Goal: Task Accomplishment & Management: Use online tool/utility

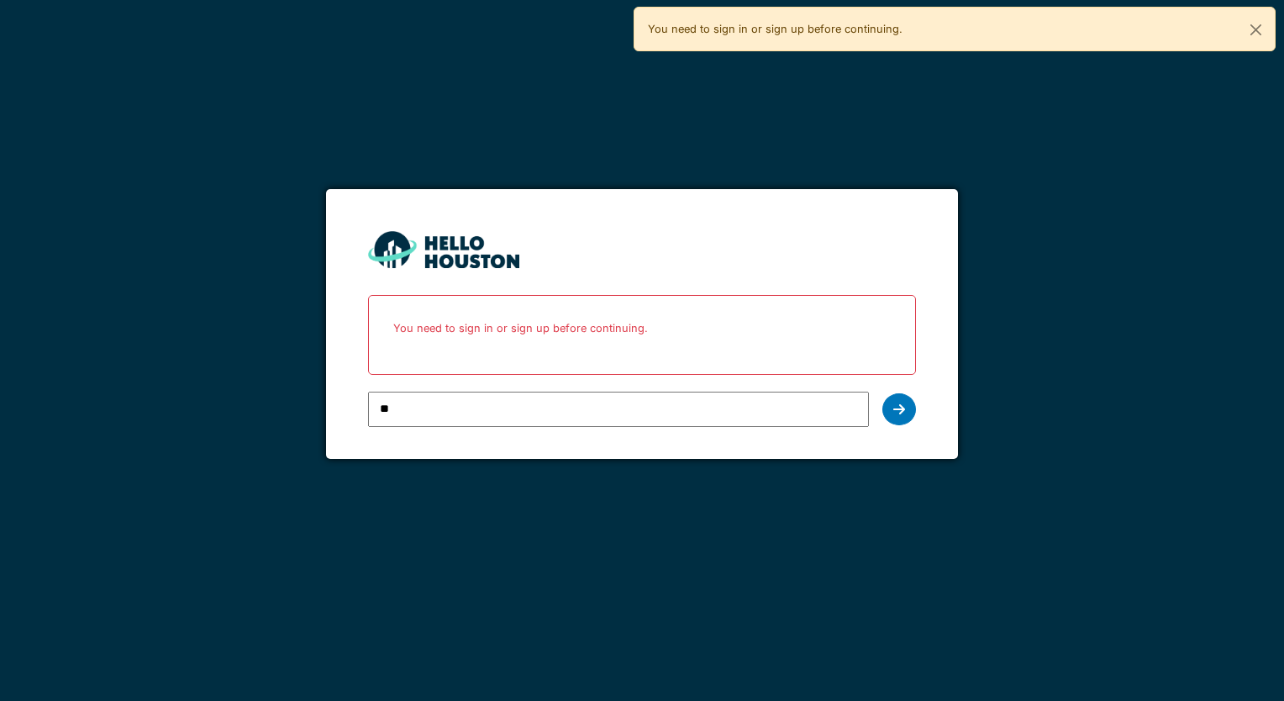
type input "**********"
click at [896, 409] on icon at bounding box center [899, 409] width 12 height 13
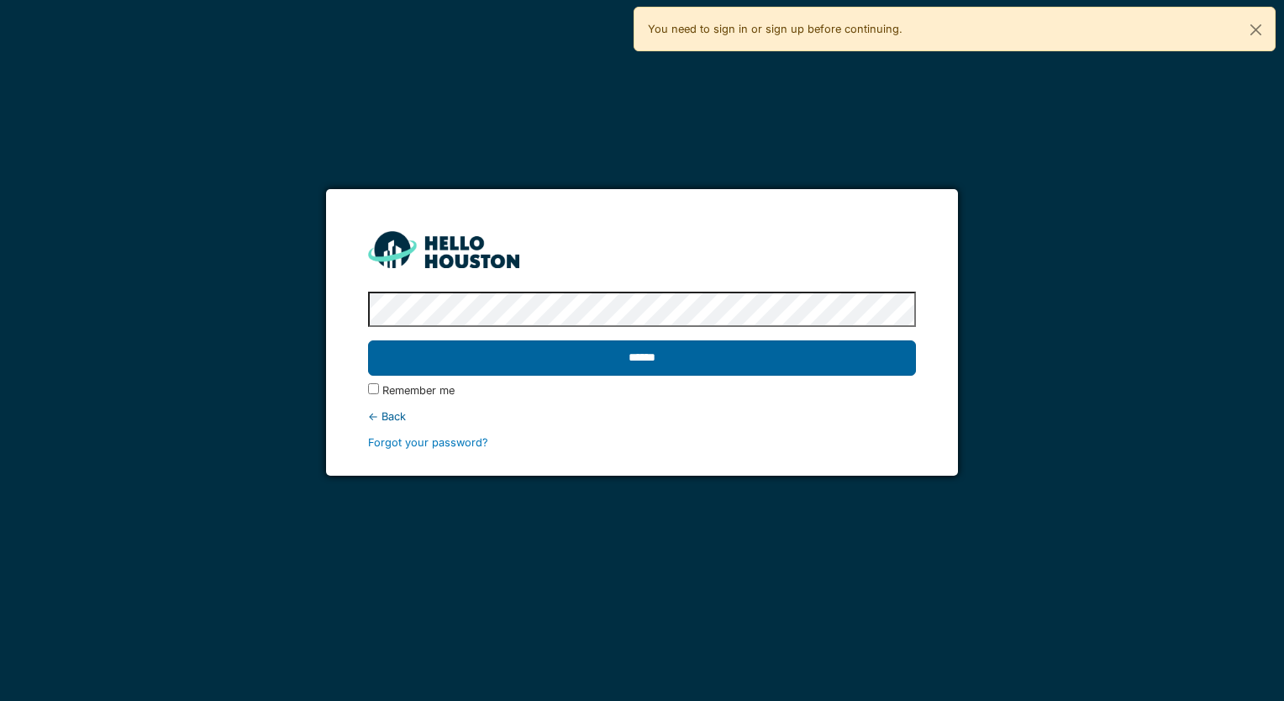
click at [621, 359] on input "******" at bounding box center [641, 357] width 547 height 35
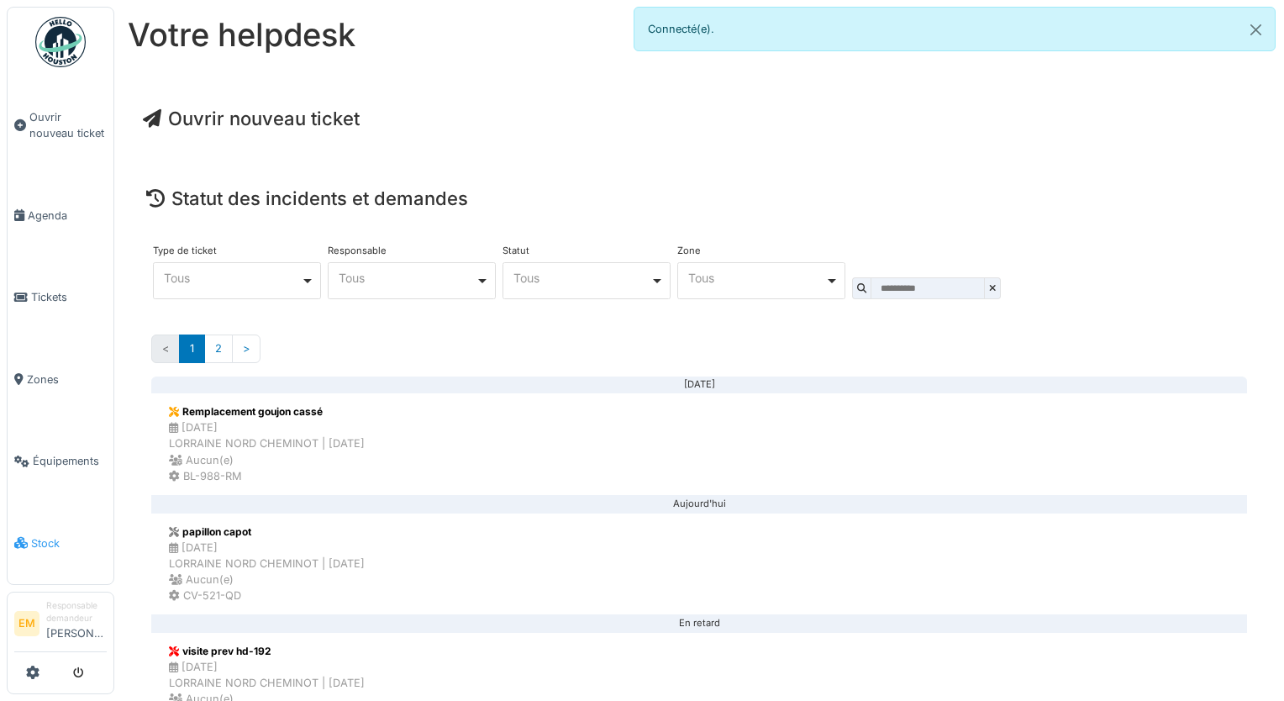
click at [31, 535] on span "Stock" at bounding box center [69, 543] width 76 height 16
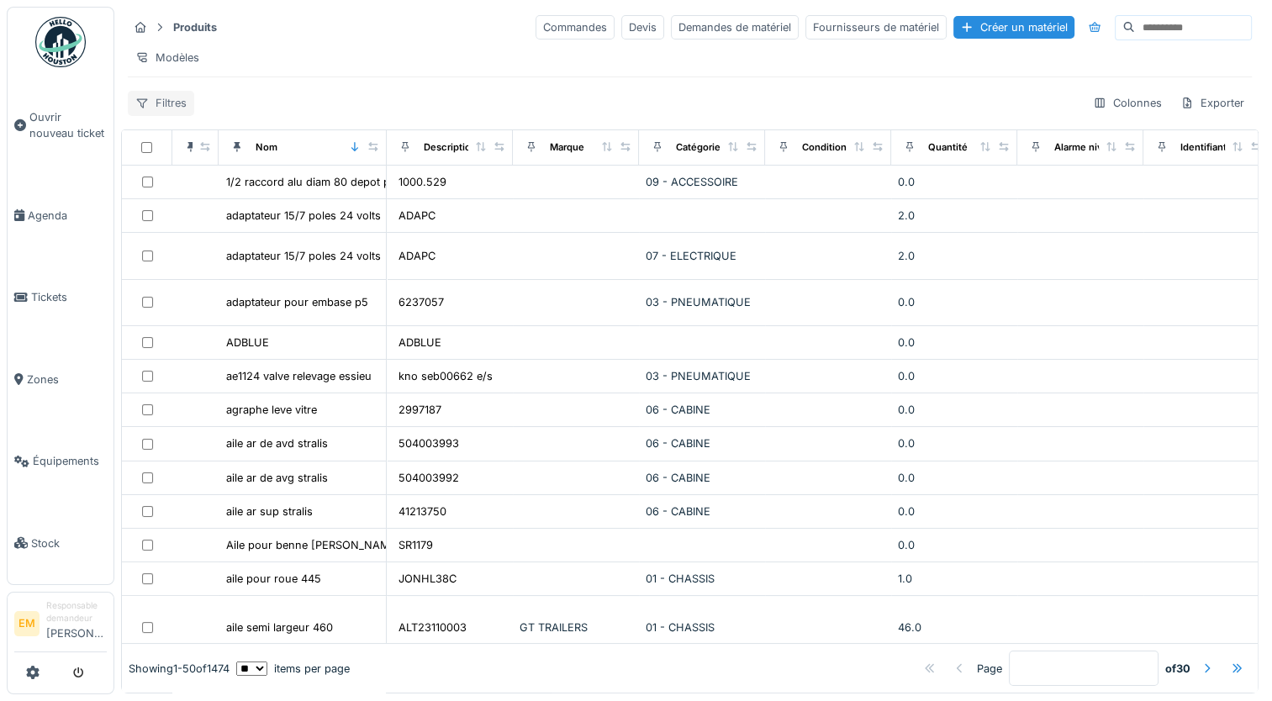
click at [168, 115] on div "Filtres" at bounding box center [161, 103] width 66 height 24
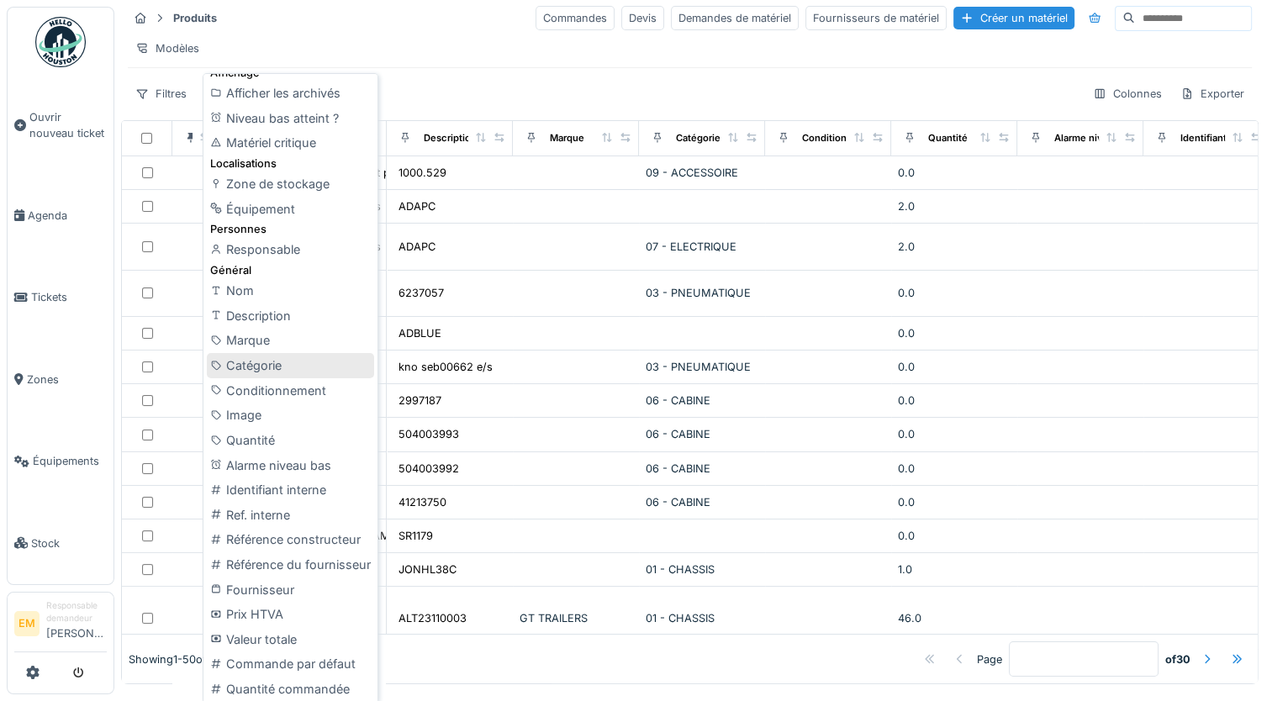
scroll to position [12, 0]
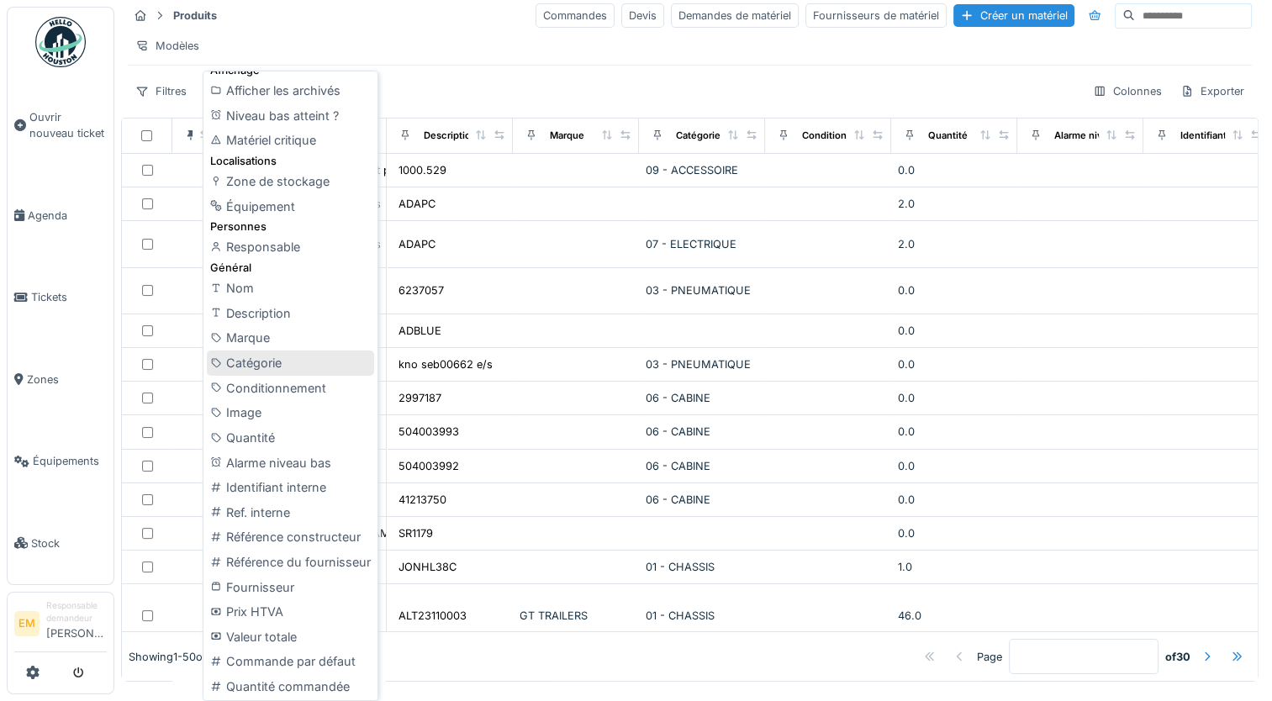
click at [255, 365] on div "Catégorie" at bounding box center [290, 362] width 167 height 25
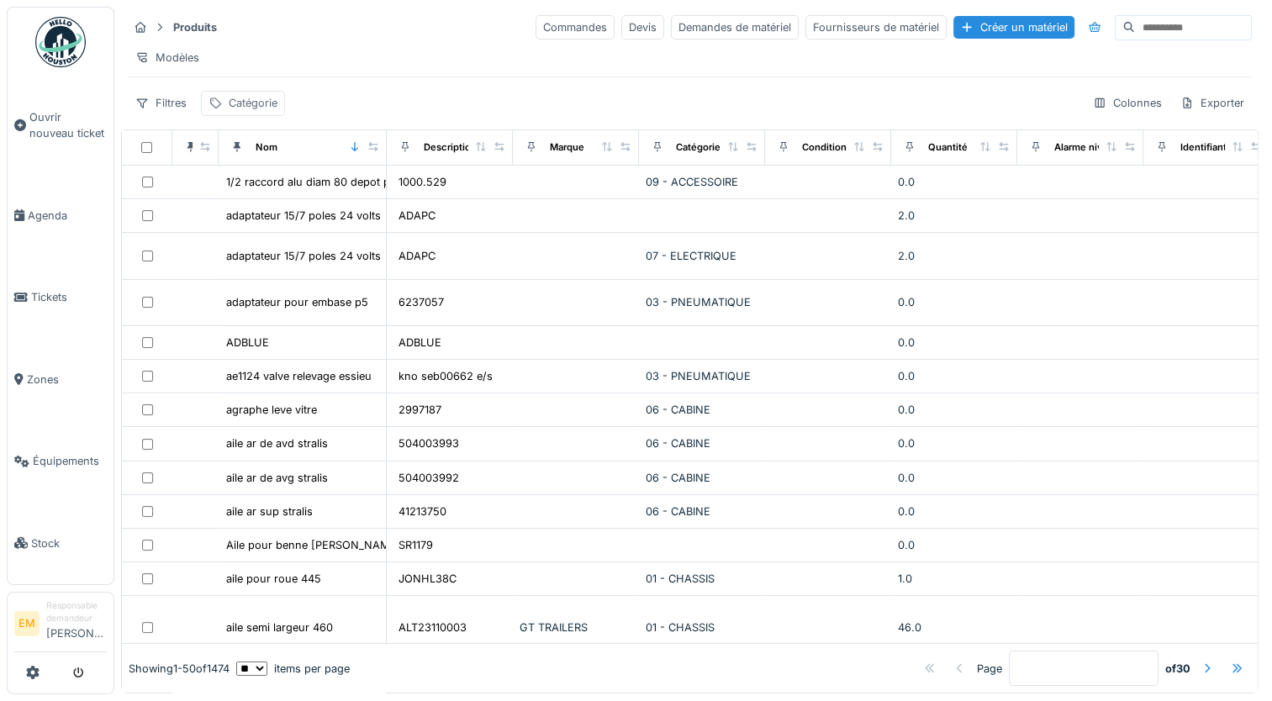
click at [249, 103] on div "Catégorie" at bounding box center [253, 103] width 49 height 16
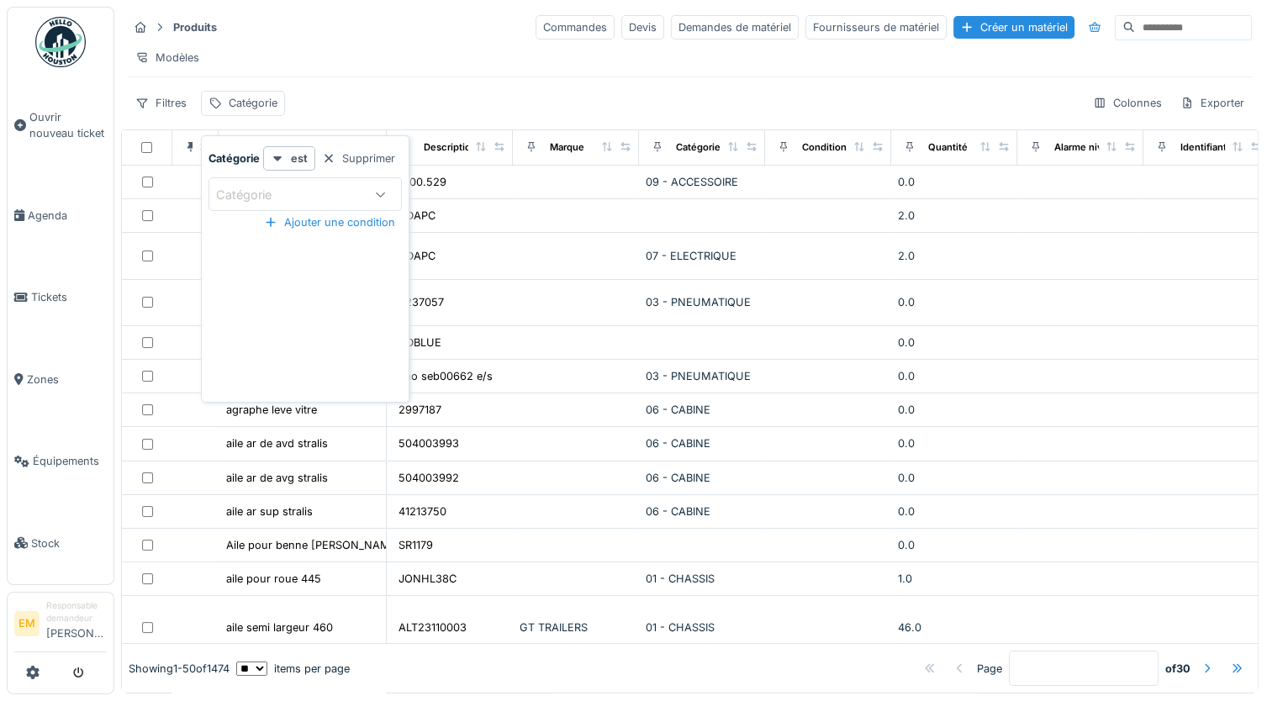
click at [382, 189] on icon at bounding box center [380, 194] width 13 height 11
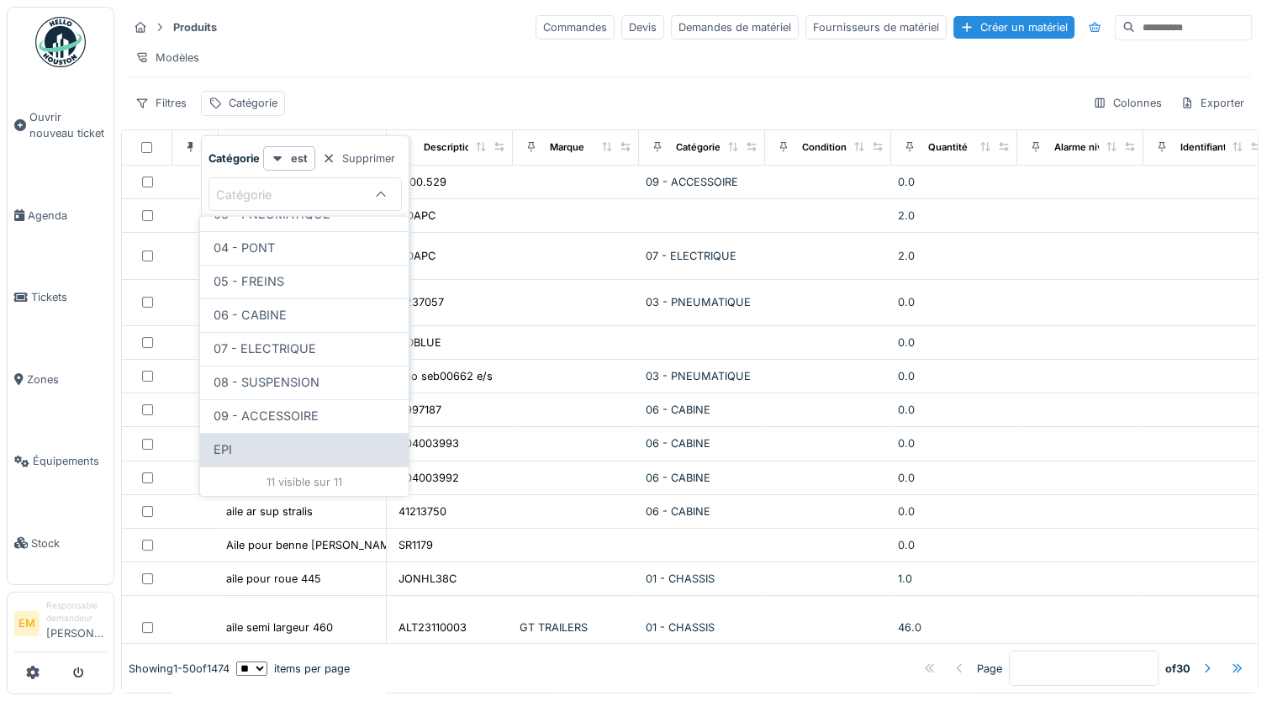
click at [242, 440] on div "EPI" at bounding box center [304, 449] width 182 height 18
type input "***"
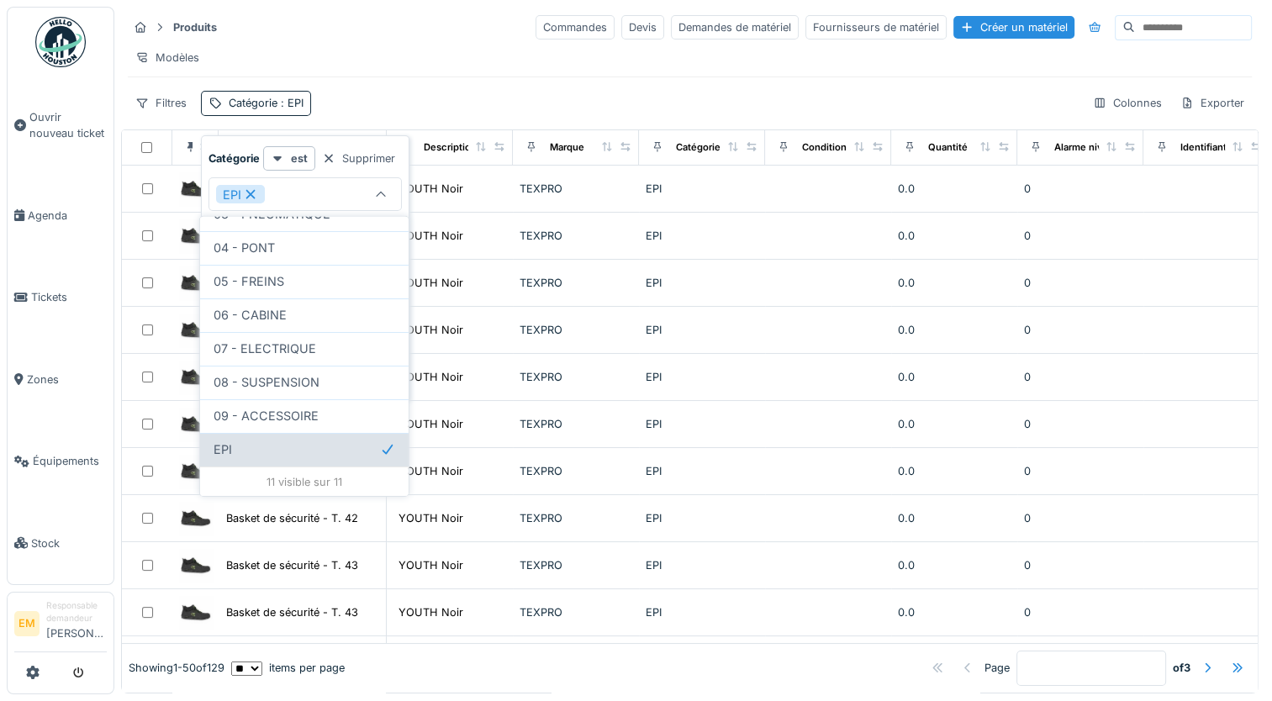
click at [266, 440] on div "EPI" at bounding box center [304, 449] width 182 height 18
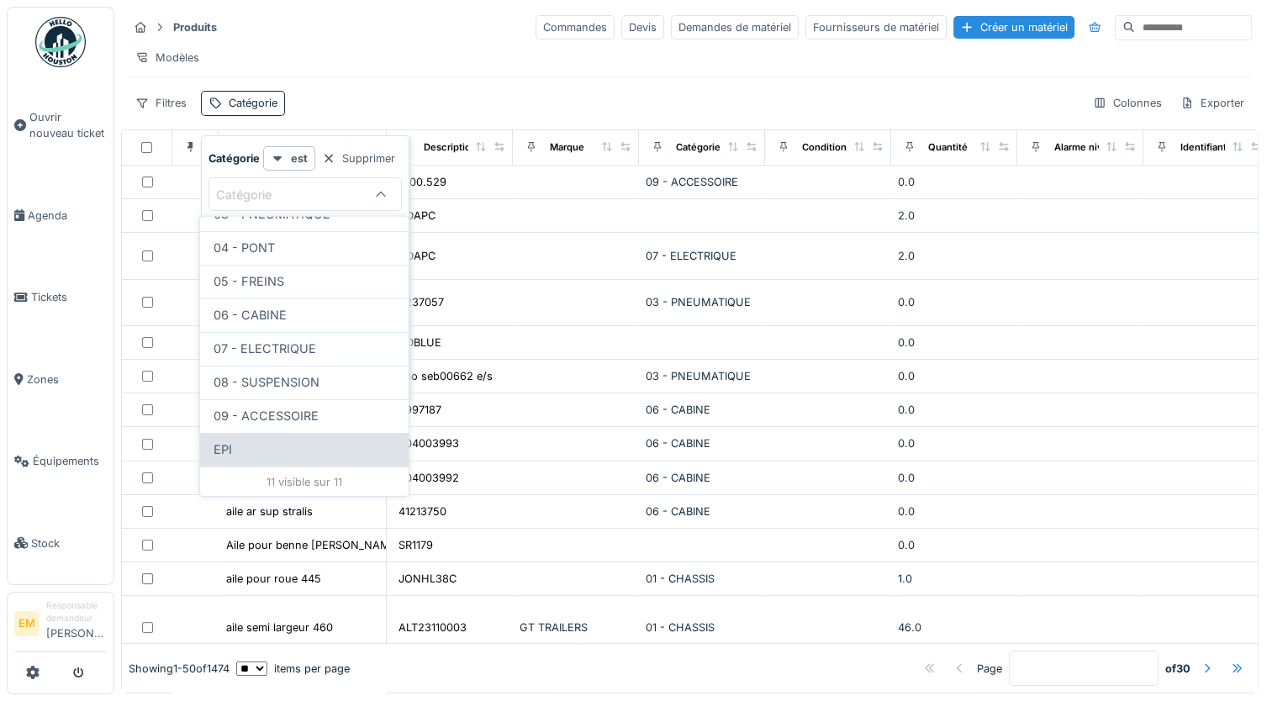
click at [260, 440] on div "EPI" at bounding box center [304, 449] width 182 height 18
type input "***"
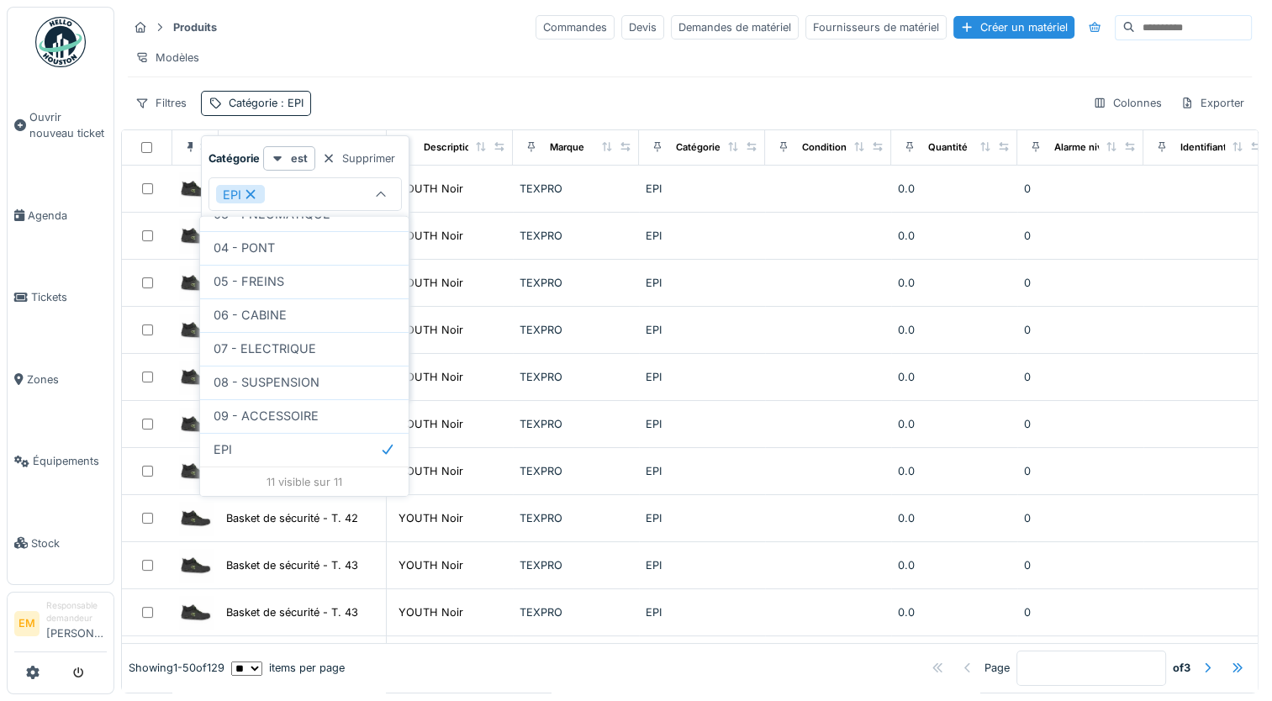
click at [380, 189] on icon at bounding box center [380, 194] width 13 height 11
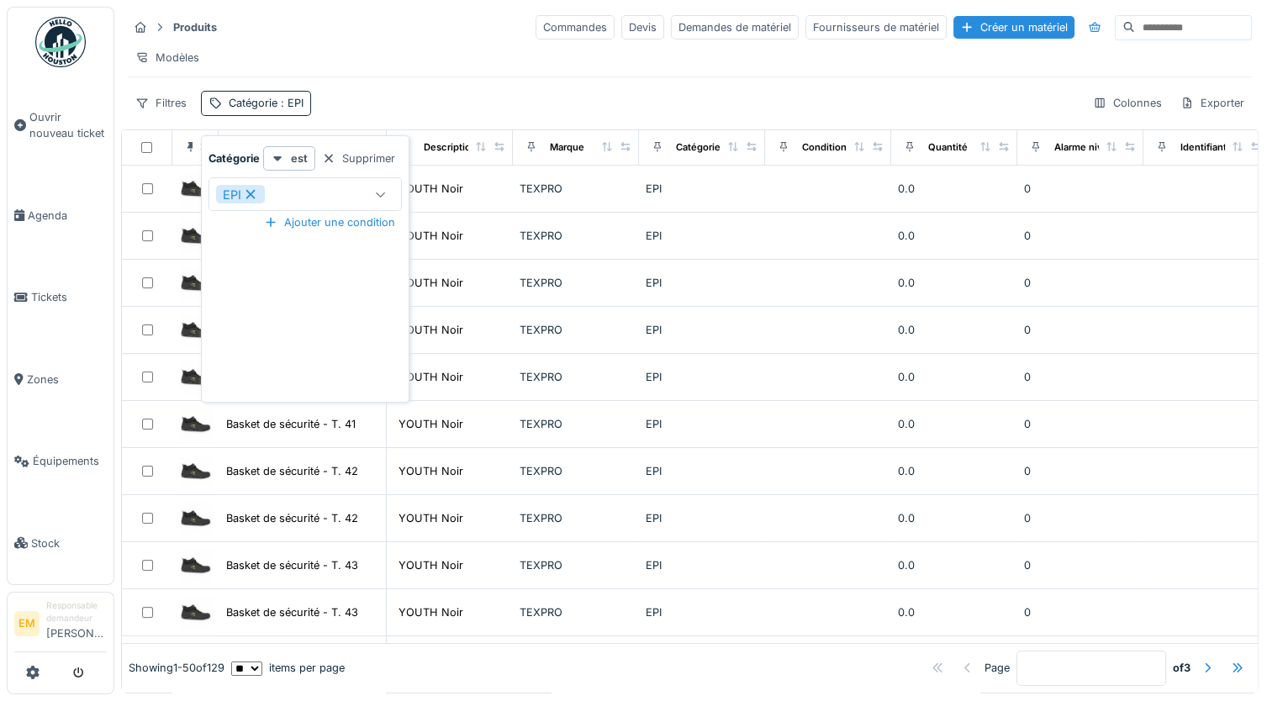
click at [392, 103] on div "Filtres Catégorie : EPI Colonnes Exporter" at bounding box center [690, 103] width 1124 height 24
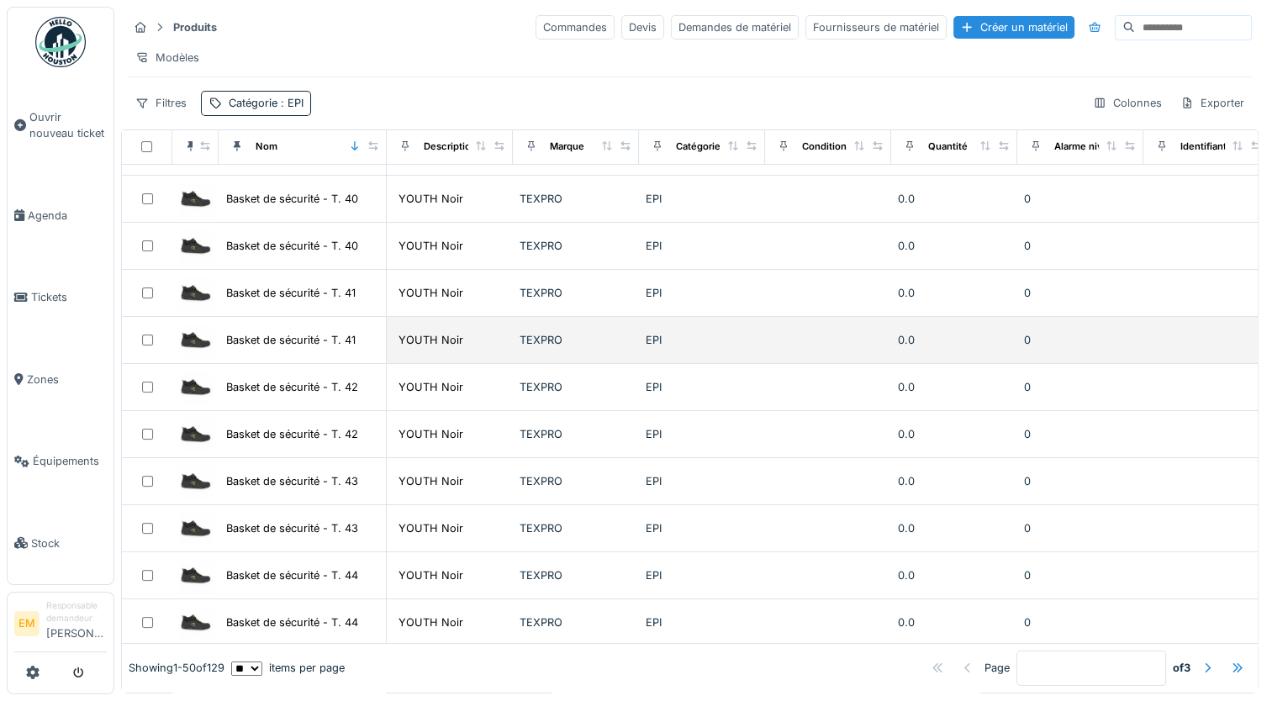
scroll to position [0, 0]
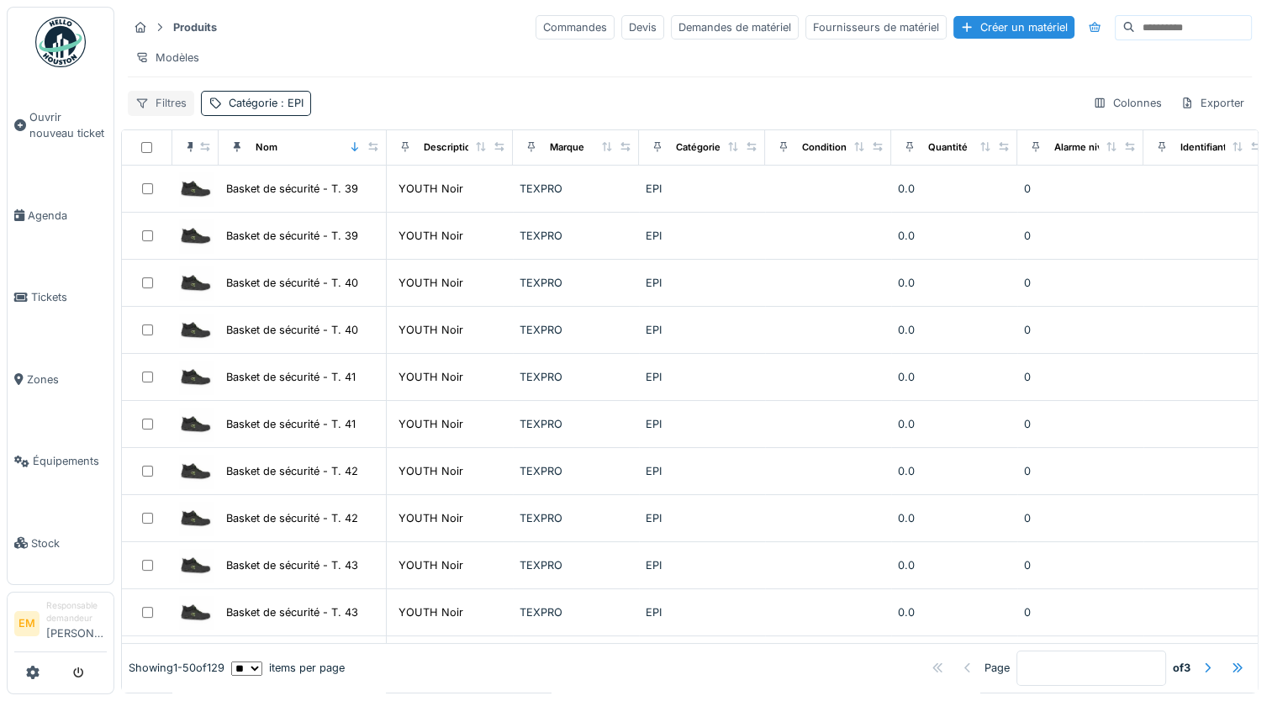
click at [171, 112] on div "Filtres" at bounding box center [161, 103] width 66 height 24
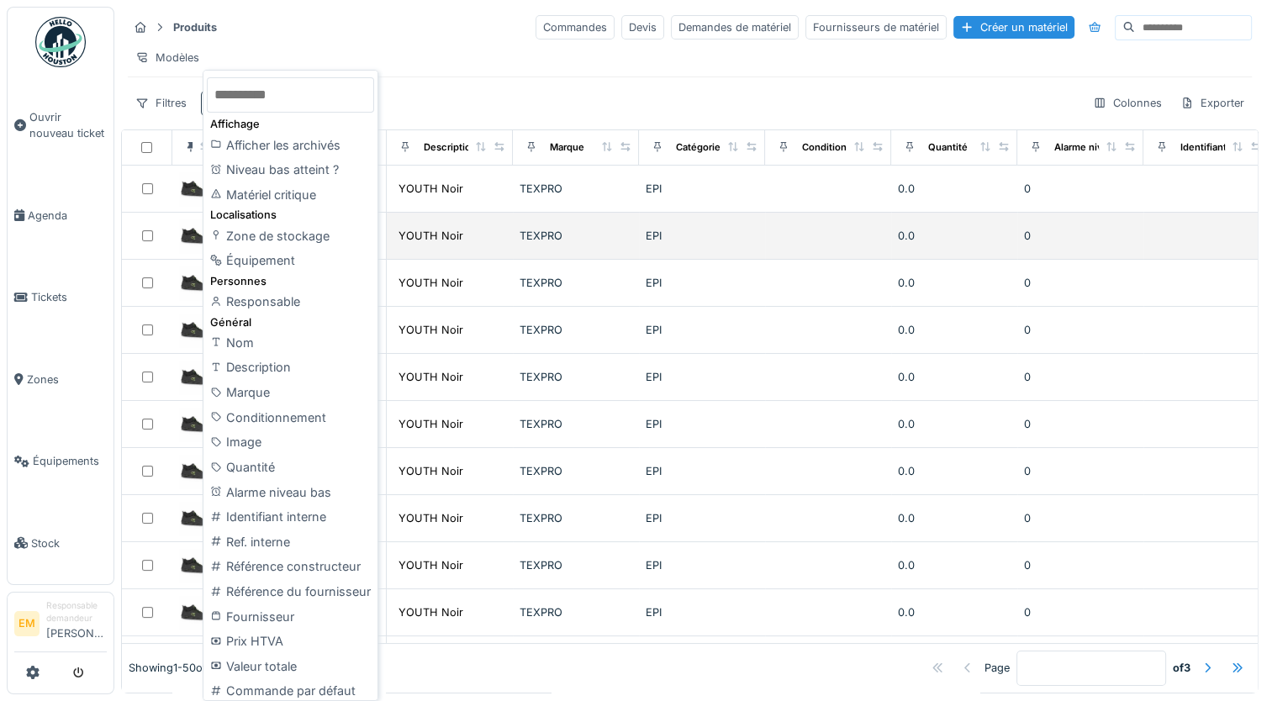
click at [300, 234] on div "Zone de stockage" at bounding box center [290, 236] width 167 height 25
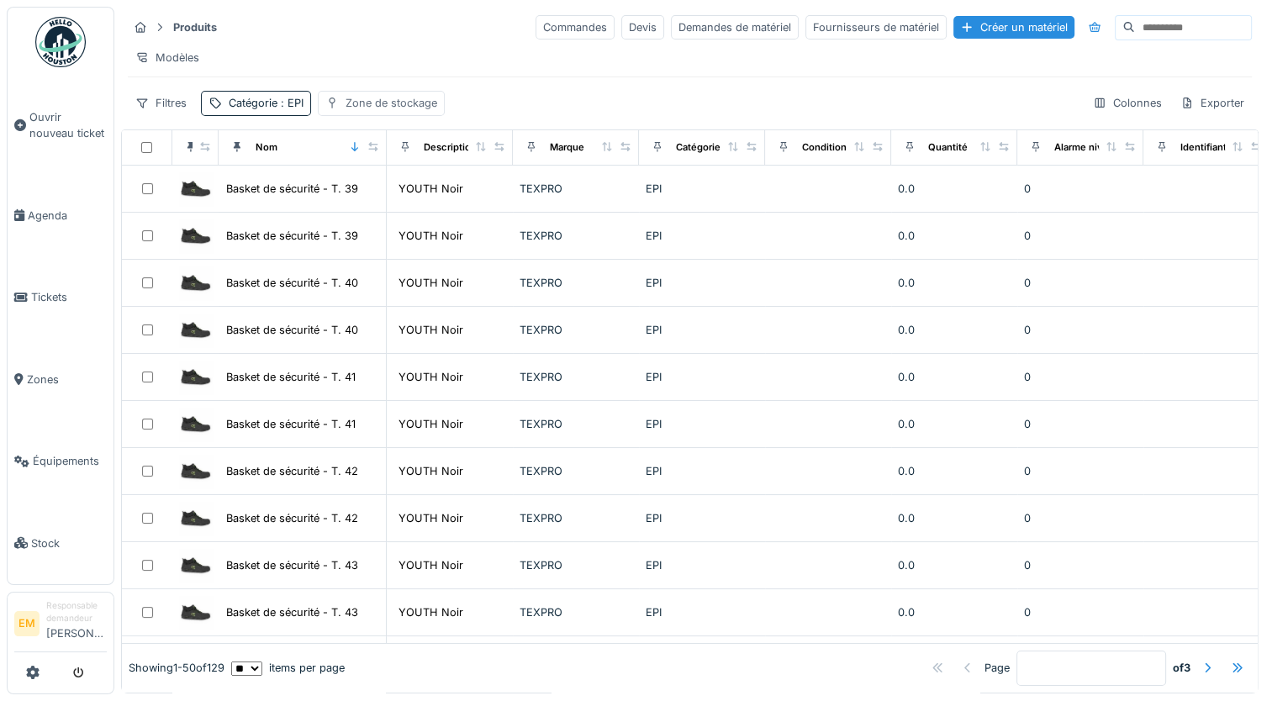
click at [389, 111] on div "Zone de stockage" at bounding box center [391, 103] width 92 height 16
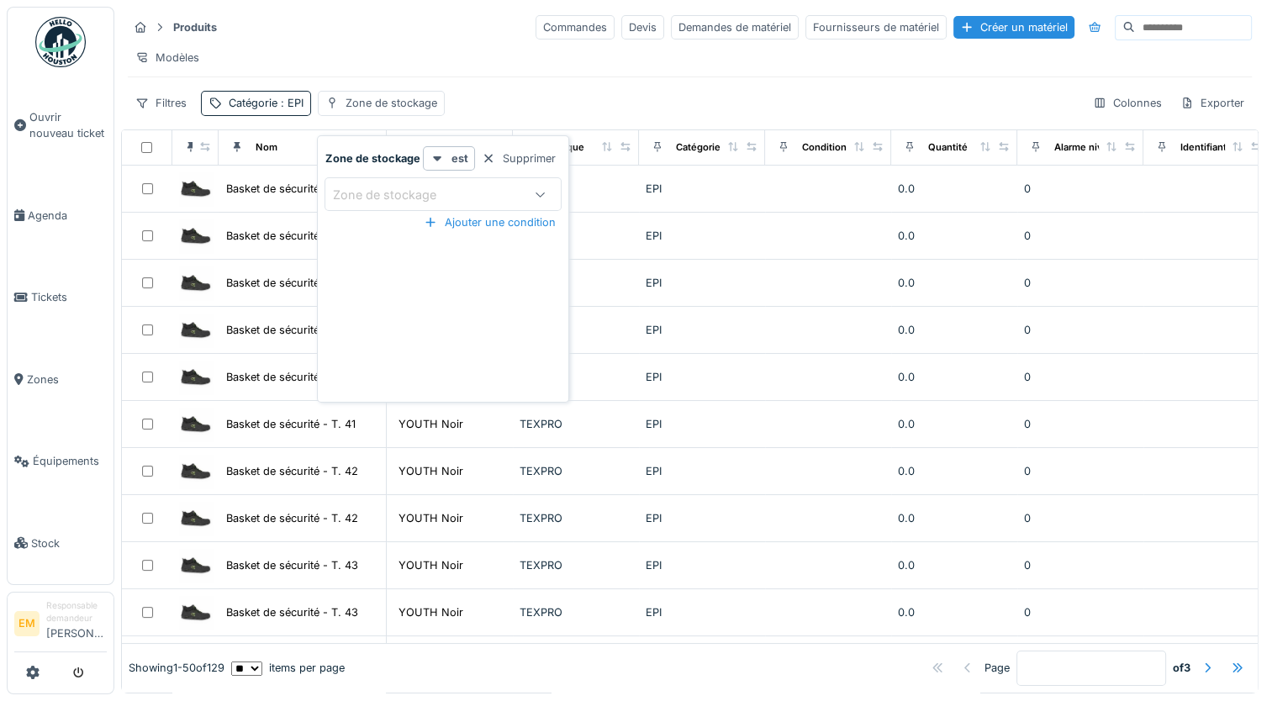
click at [539, 192] on icon at bounding box center [540, 194] width 13 height 11
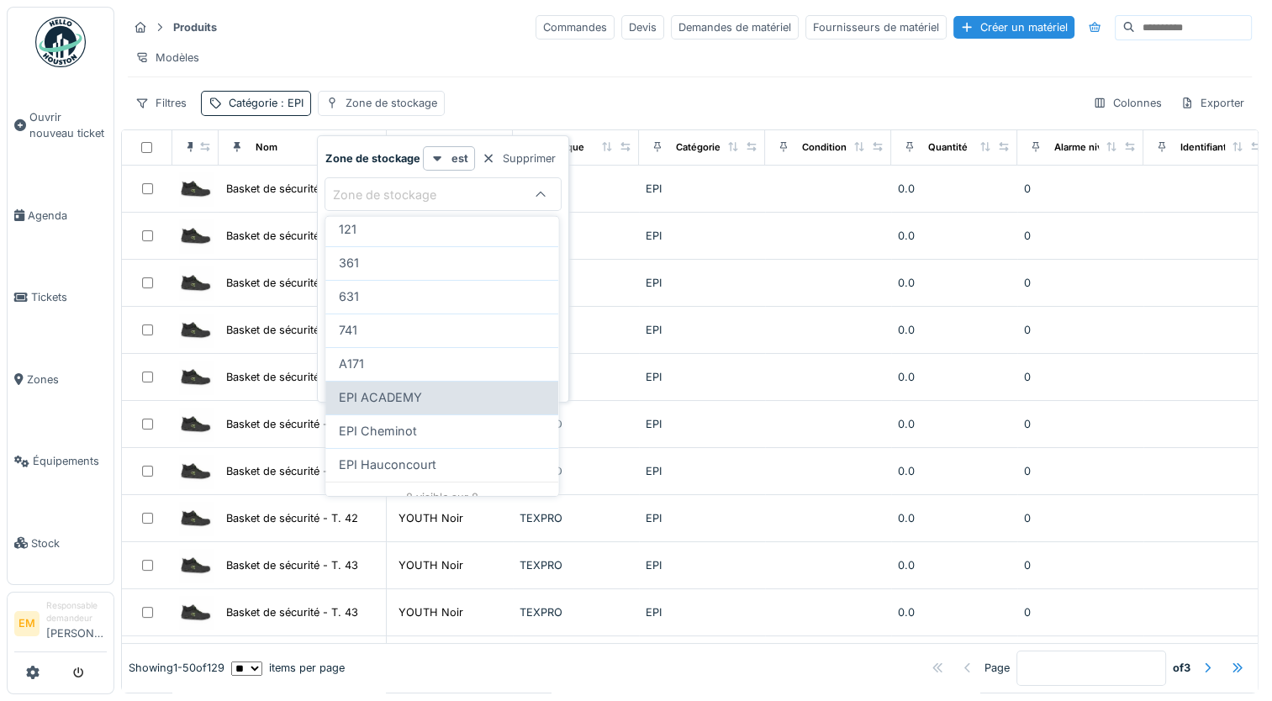
scroll to position [108, 0]
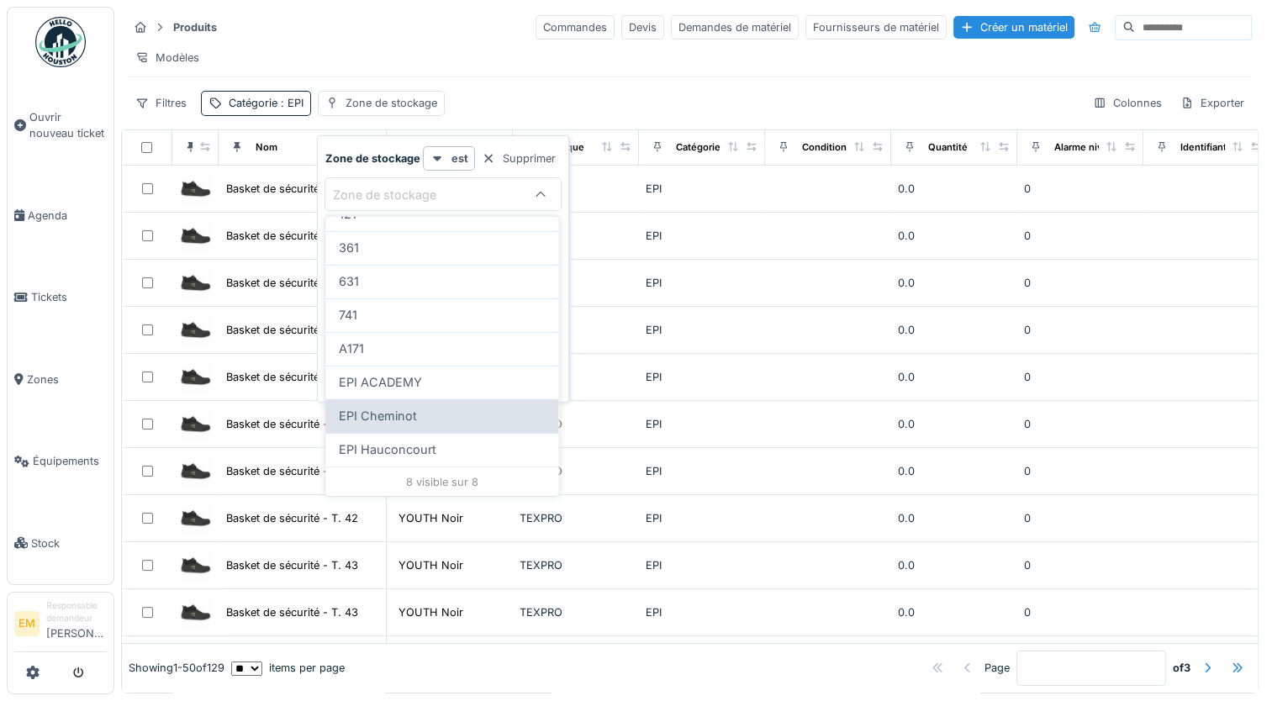
click at [396, 415] on span "EPI Cheminot" at bounding box center [378, 416] width 78 height 18
type input "*****"
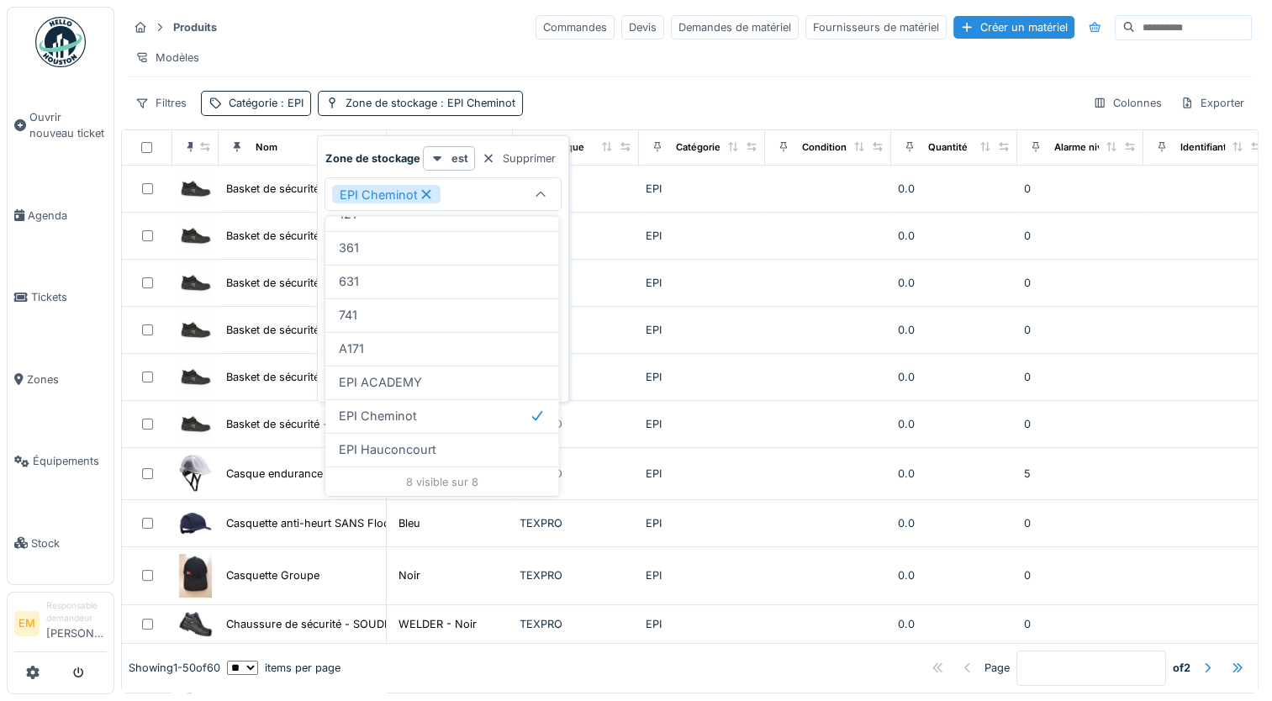
click at [602, 115] on div "Filtres Catégorie : EPI Zone de stockage : EPI Cheminot Colonnes Exporter" at bounding box center [690, 103] width 1124 height 24
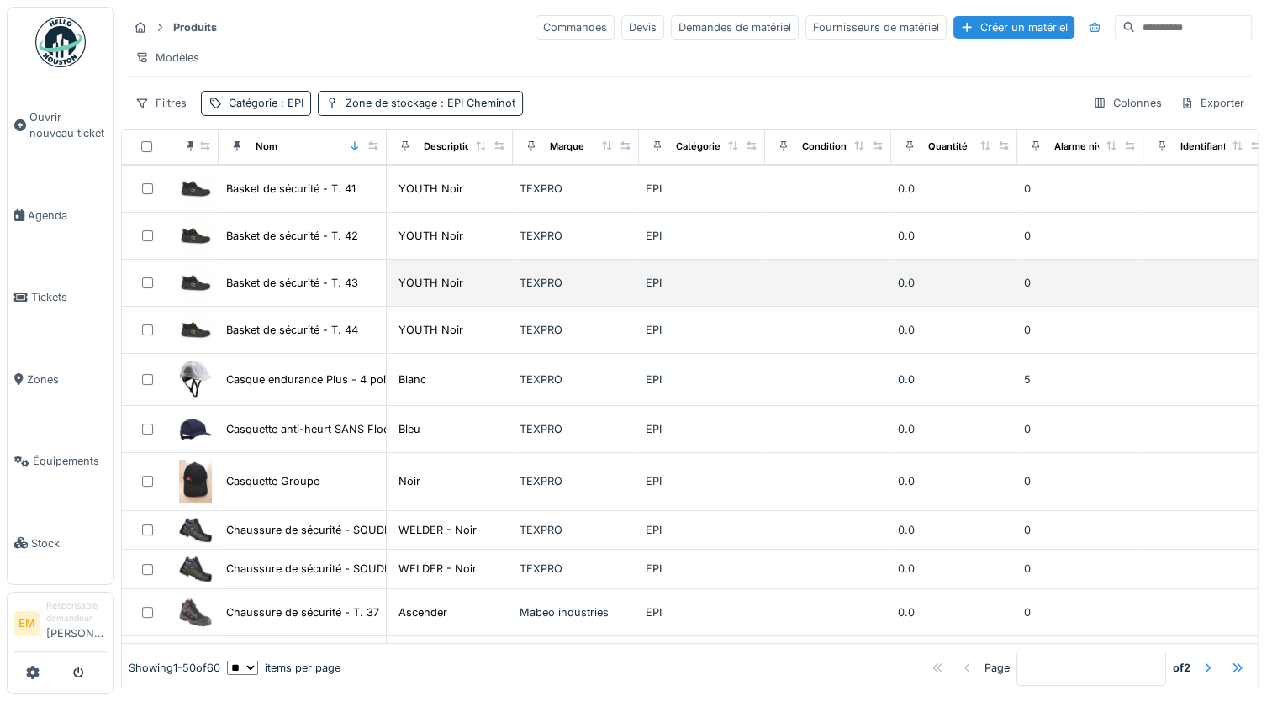
scroll to position [0, 0]
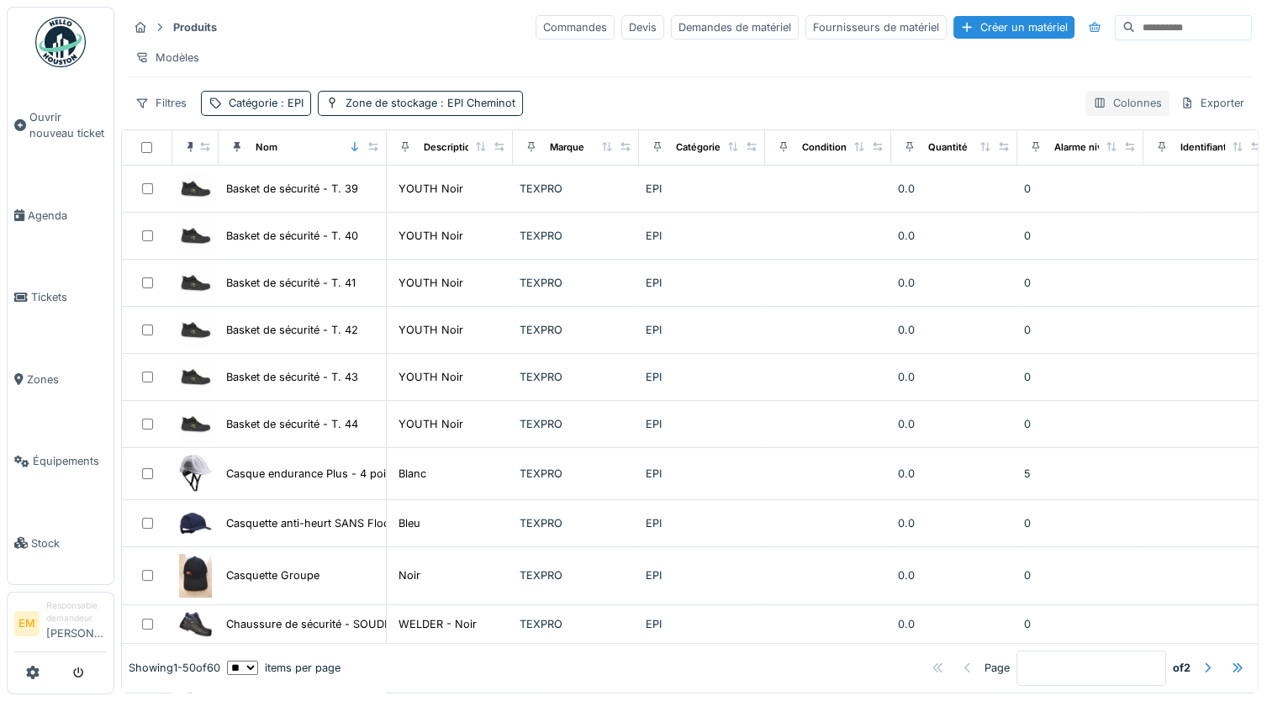
click at [1116, 113] on div "Colonnes" at bounding box center [1127, 103] width 84 height 24
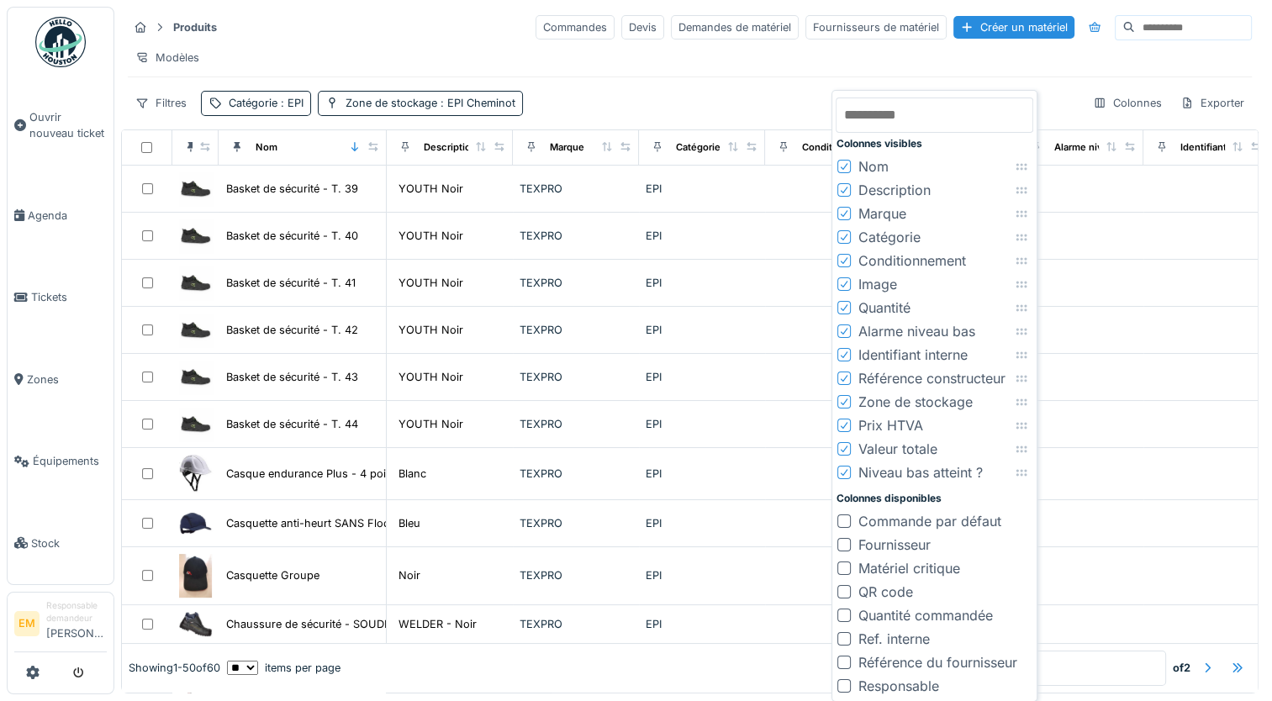
drag, startPoint x: 1022, startPoint y: 395, endPoint x: 1029, endPoint y: 298, distance: 97.7
click at [1033, 291] on div "Colonnes visibles Nom Description Marque Catégorie Conditionnement Image Quanti…" at bounding box center [933, 395] width 197 height 603
drag, startPoint x: 1023, startPoint y: 402, endPoint x: 1019, endPoint y: 171, distance: 230.3
click at [1019, 171] on icon at bounding box center [1015, 171] width 13 height 11
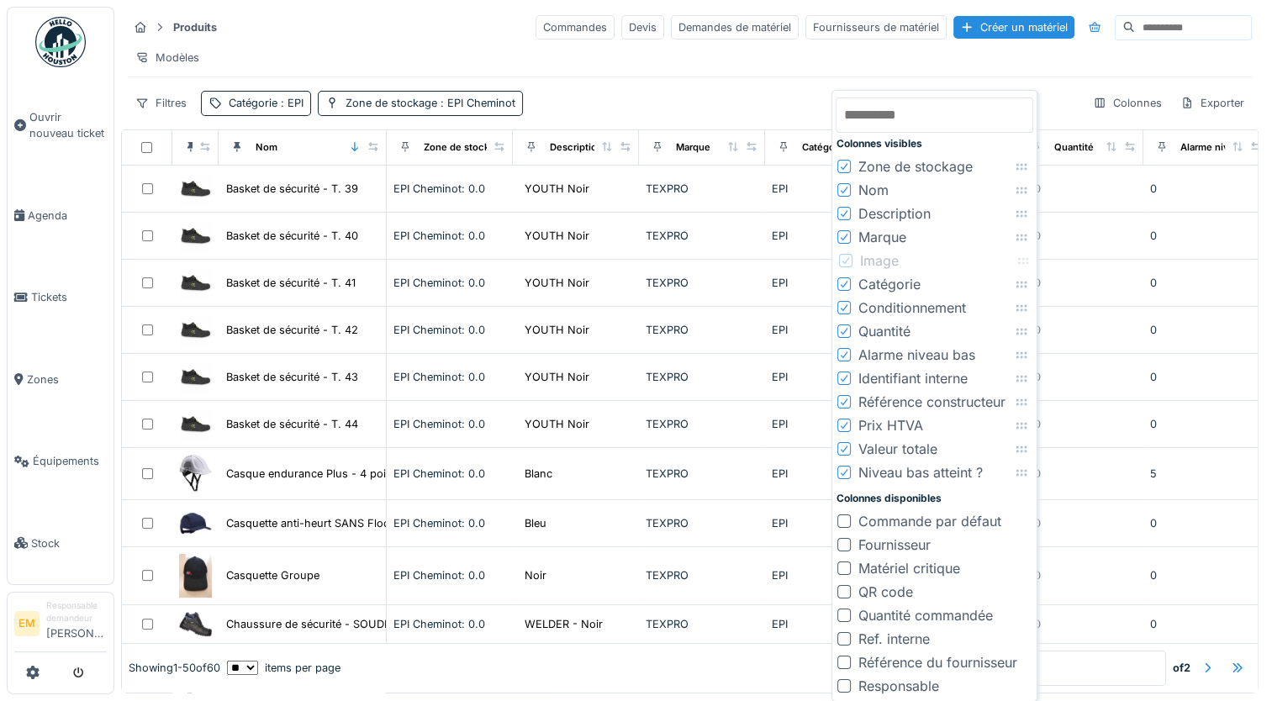
drag, startPoint x: 1022, startPoint y: 308, endPoint x: 1024, endPoint y: 261, distance: 47.1
click at [1024, 261] on icon at bounding box center [1022, 260] width 13 height 11
drag, startPoint x: 1024, startPoint y: 333, endPoint x: 1026, endPoint y: 285, distance: 47.9
click at [1026, 285] on icon at bounding box center [1023, 283] width 11 height 7
drag, startPoint x: 1025, startPoint y: 426, endPoint x: 1024, endPoint y: 312, distance: 114.3
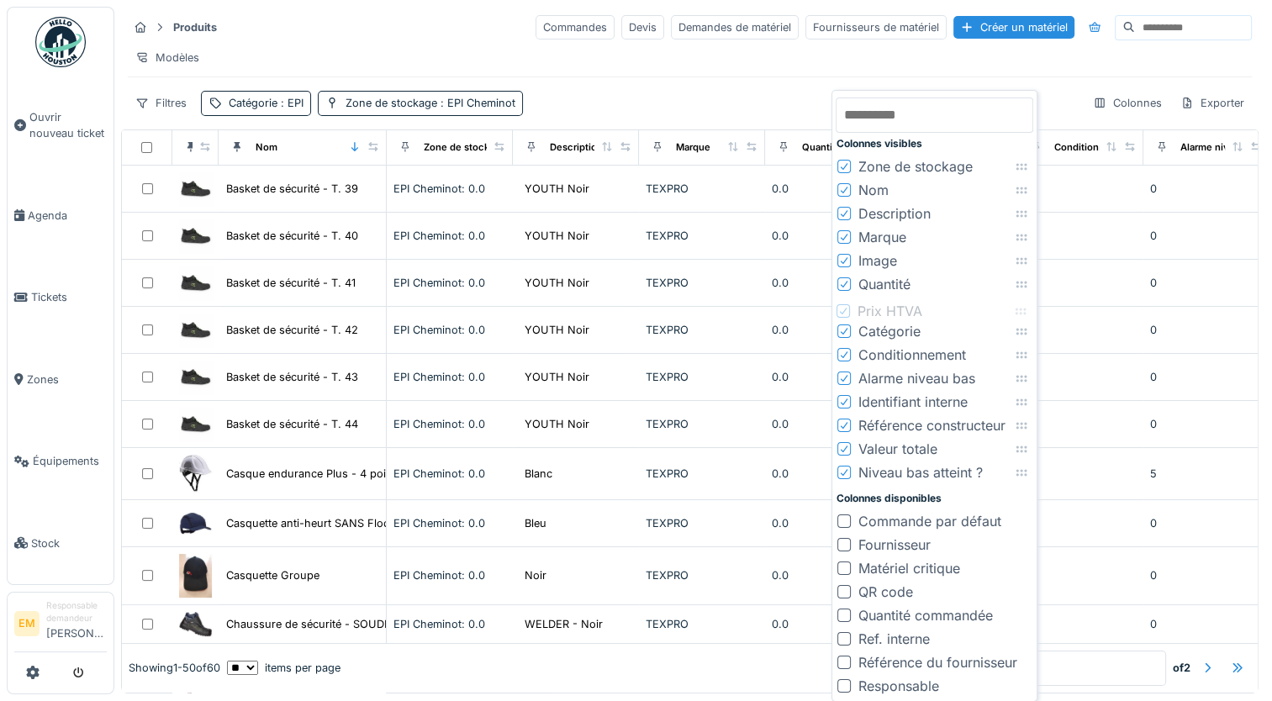
click at [1024, 312] on icon at bounding box center [1020, 311] width 13 height 11
drag, startPoint x: 1024, startPoint y: 449, endPoint x: 1025, endPoint y: 334, distance: 114.3
click at [1025, 334] on icon at bounding box center [1021, 334] width 13 height 11
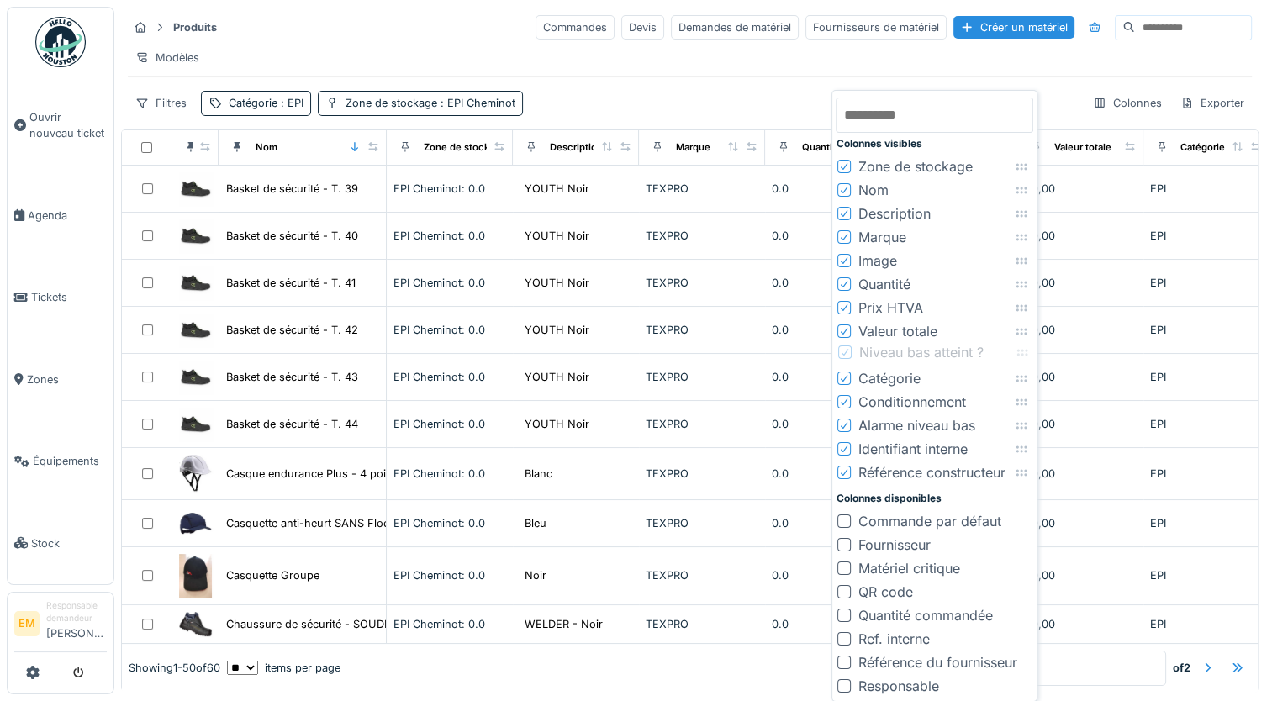
drag, startPoint x: 1025, startPoint y: 474, endPoint x: 1026, endPoint y: 354, distance: 120.2
click at [1026, 354] on icon at bounding box center [1021, 352] width 13 height 11
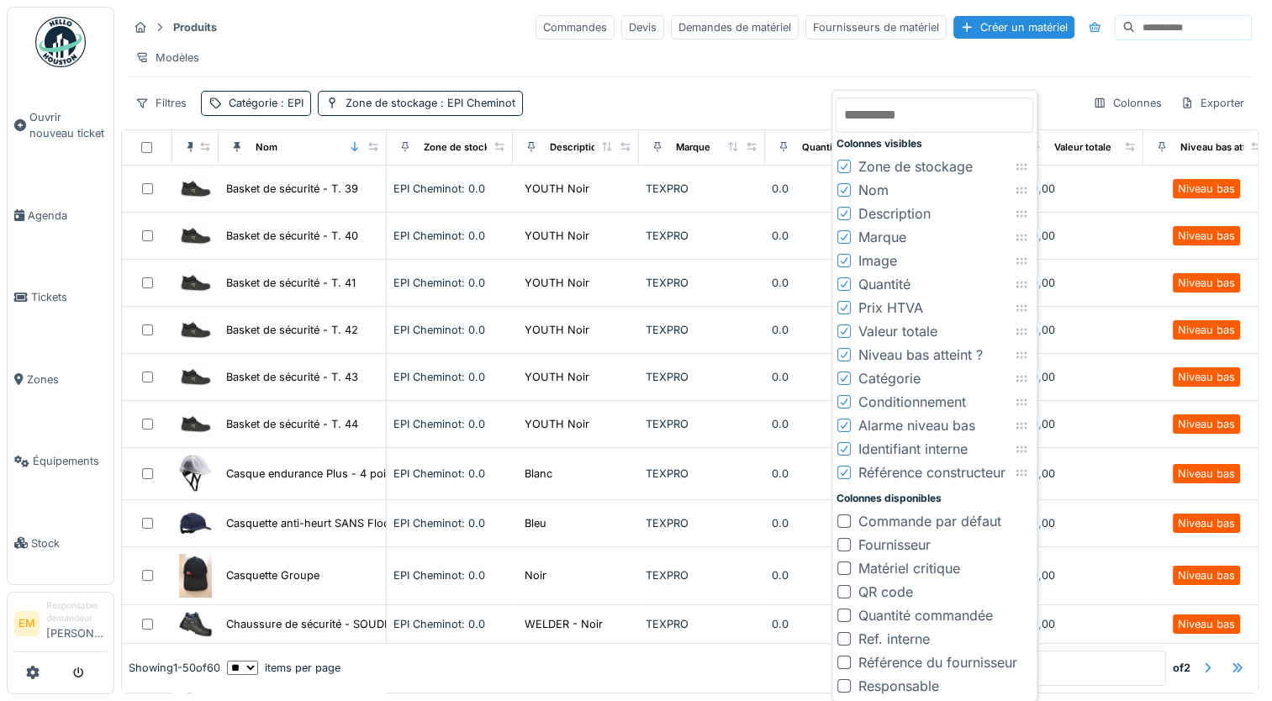
click at [845, 378] on icon at bounding box center [844, 378] width 10 height 8
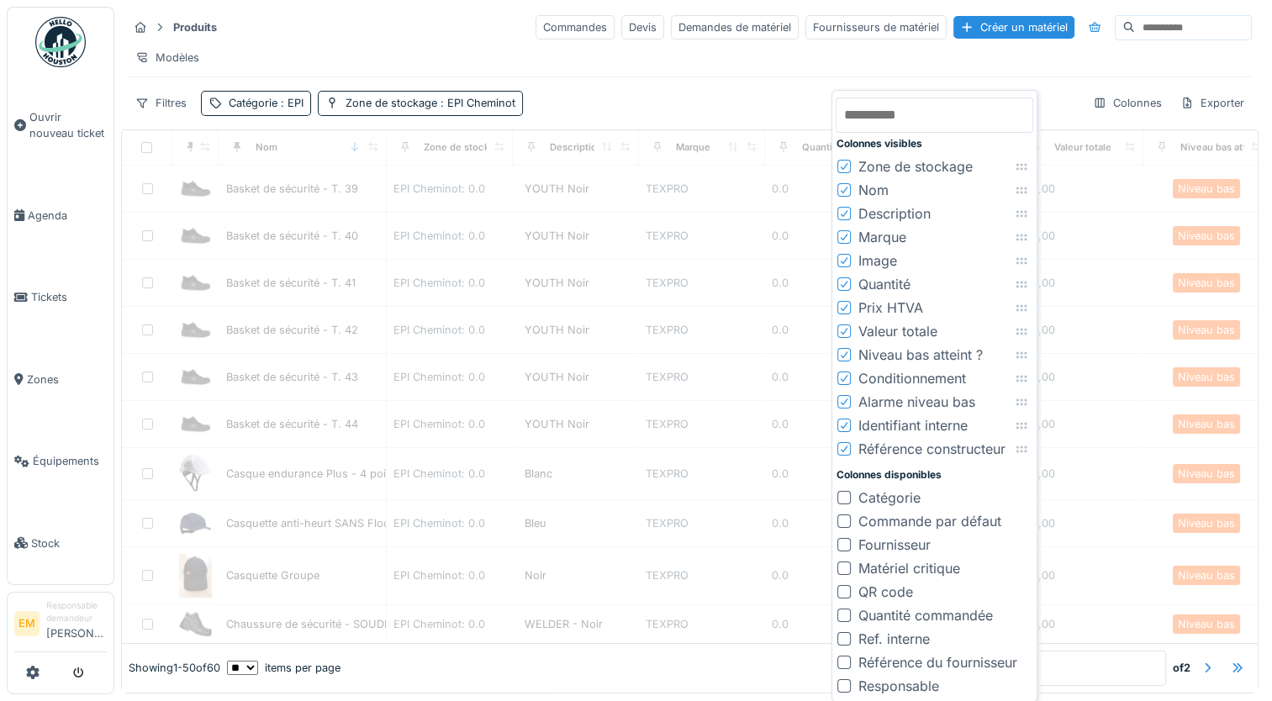
click at [846, 380] on icon at bounding box center [844, 378] width 10 height 8
click at [845, 380] on icon at bounding box center [844, 378] width 10 height 8
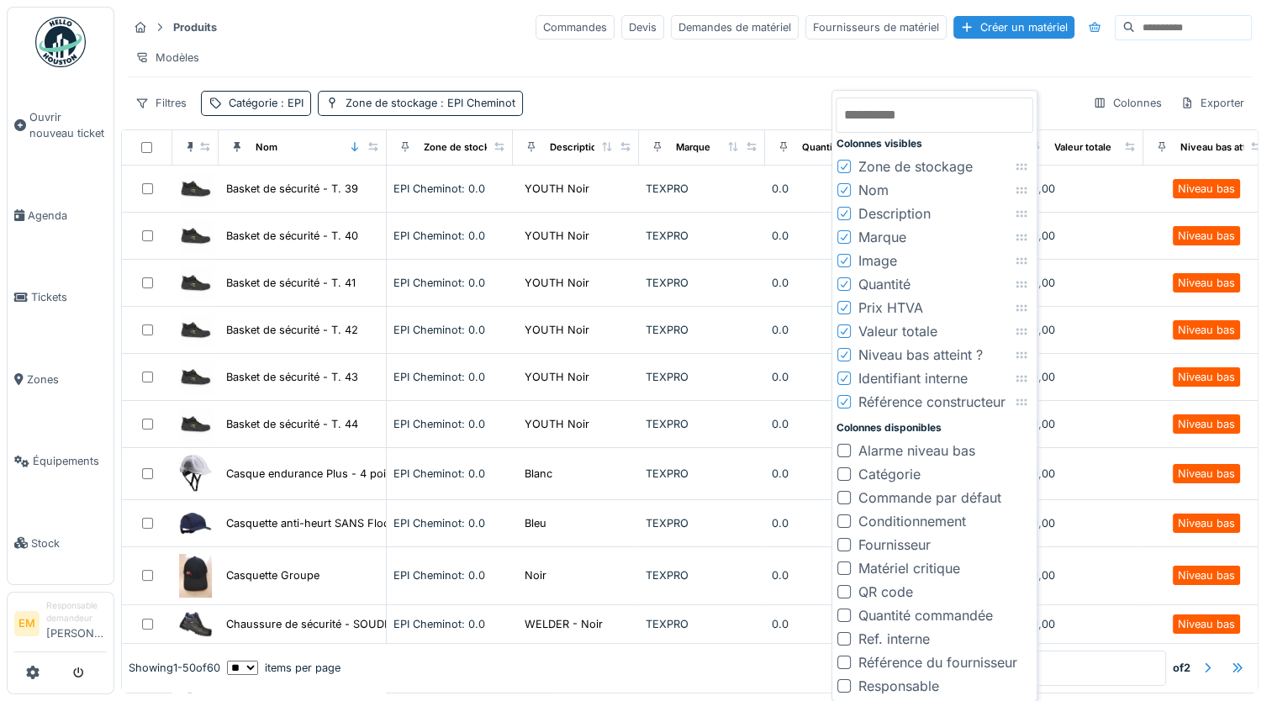
click at [848, 378] on icon at bounding box center [844, 378] width 10 height 8
click at [845, 378] on icon at bounding box center [843, 378] width 7 height 7
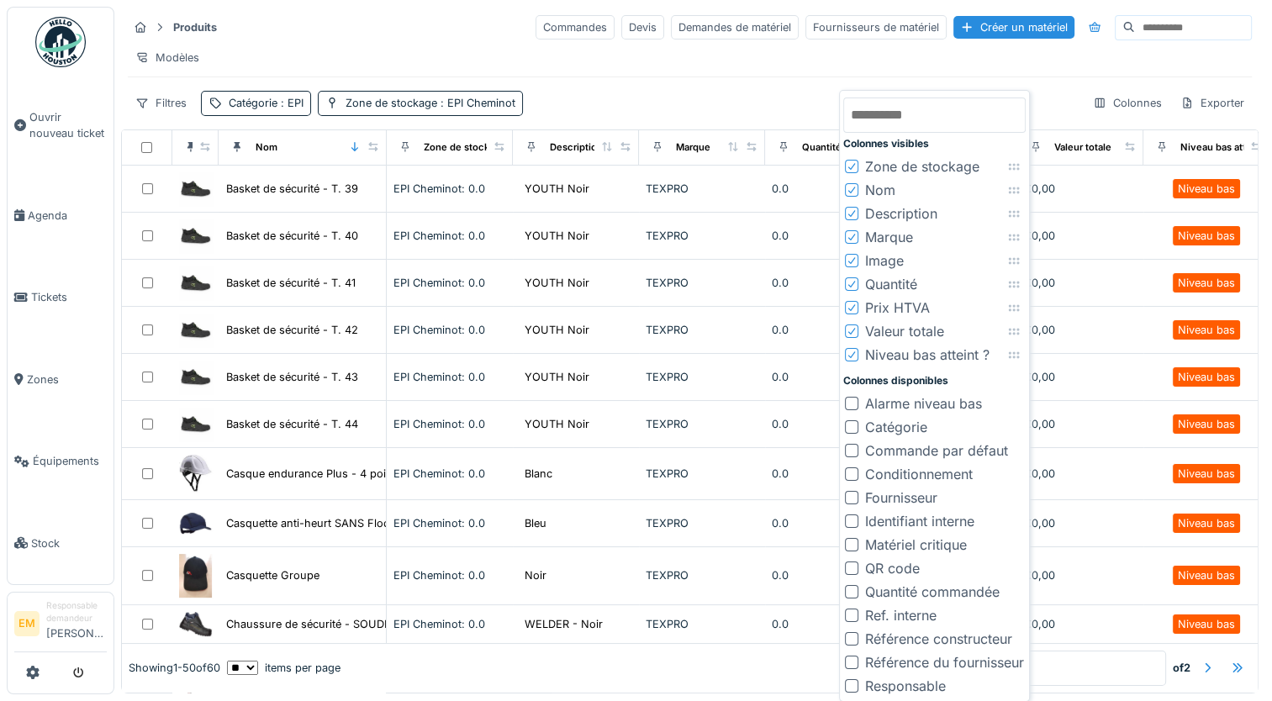
click at [803, 115] on div "Filtres Catégorie : EPI Zone de stockage : EPI Cheminot Colonnes Exporter" at bounding box center [690, 103] width 1124 height 24
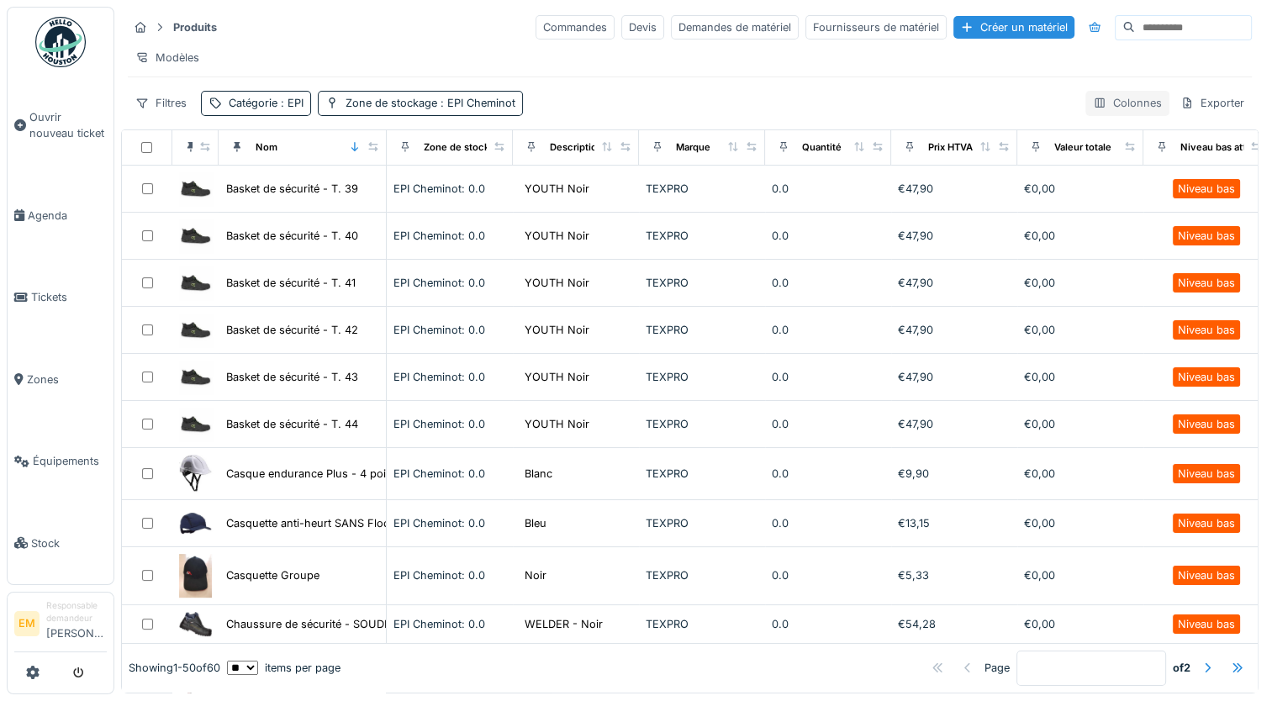
click at [1106, 113] on div "Colonnes" at bounding box center [1127, 103] width 84 height 24
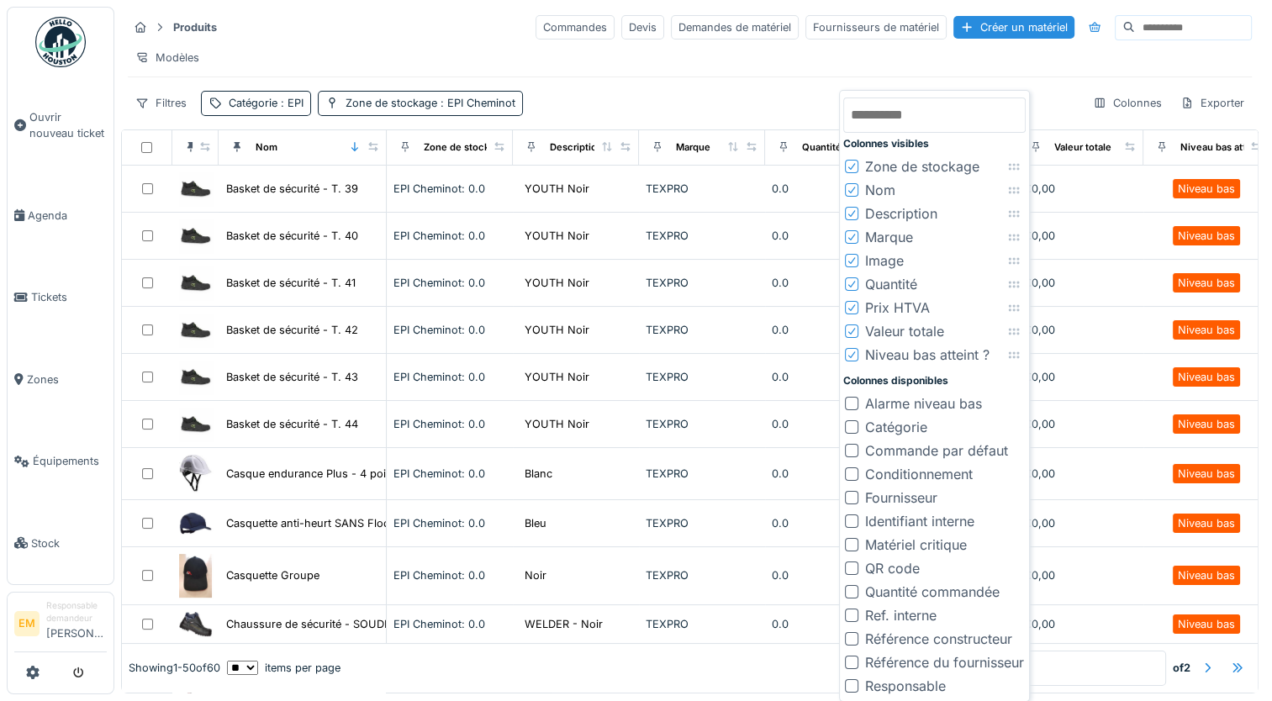
click at [751, 115] on div "Filtres Catégorie : EPI Zone de stockage : EPI Cheminot Colonnes Exporter" at bounding box center [690, 103] width 1124 height 24
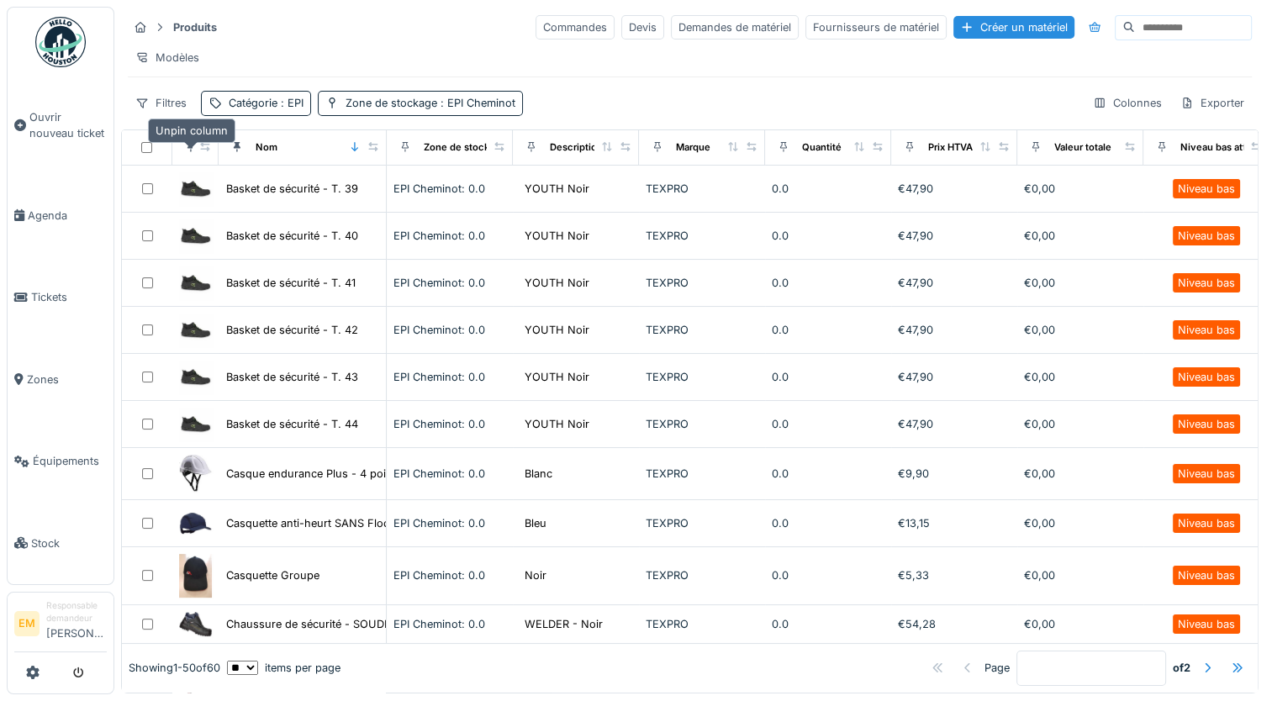
click at [187, 151] on icon at bounding box center [191, 146] width 12 height 9
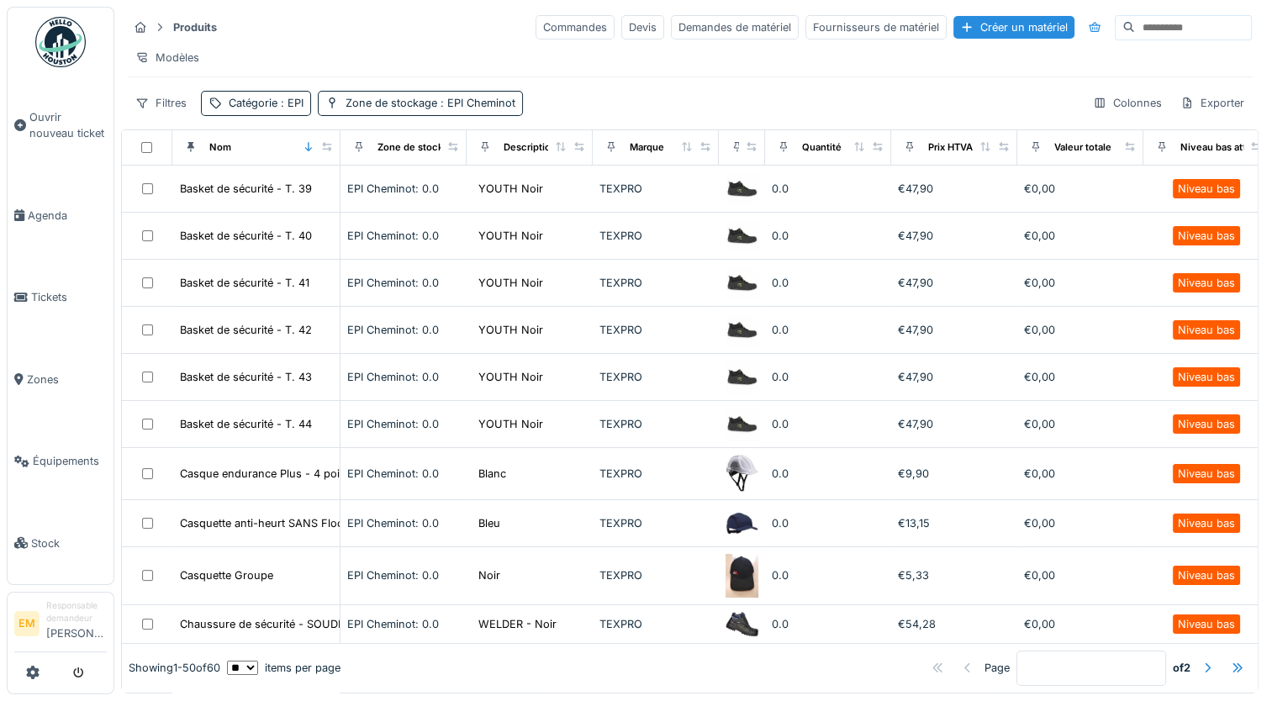
click at [971, 16] on div "Créer un matériel" at bounding box center [1013, 27] width 121 height 23
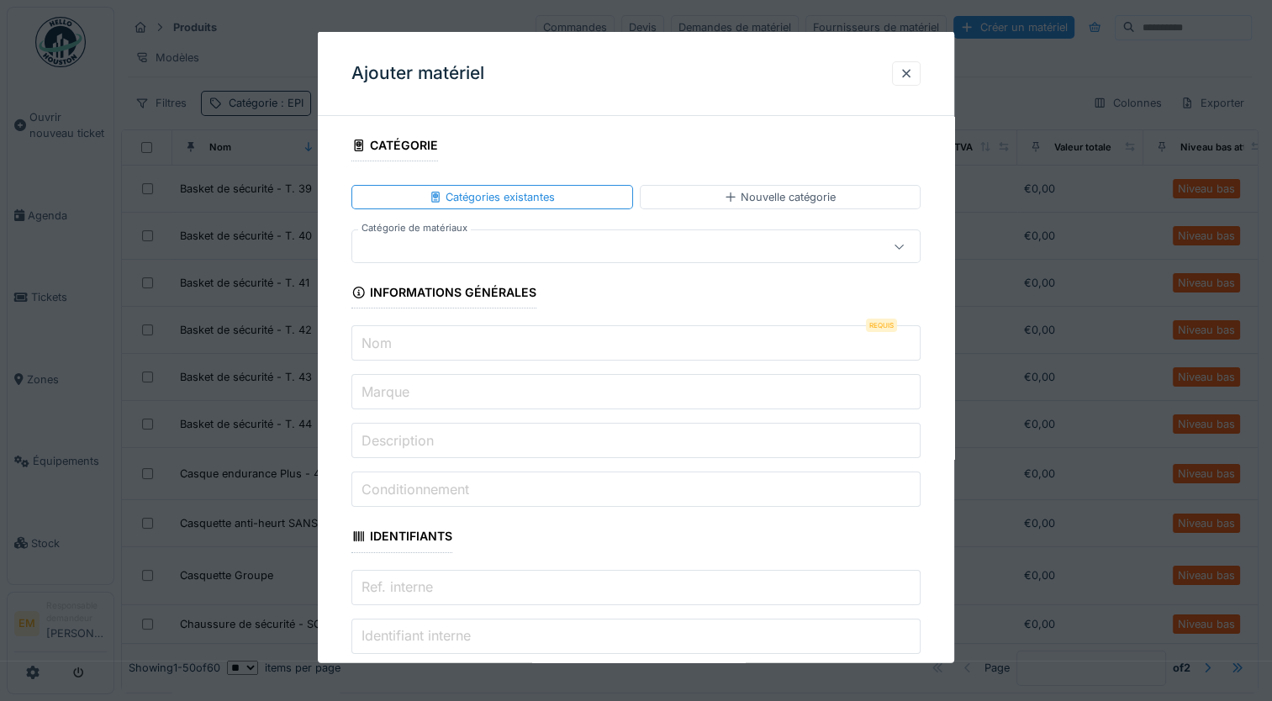
click at [659, 342] on input "Nom" at bounding box center [635, 342] width 569 height 35
click at [736, 389] on input "Marque" at bounding box center [635, 391] width 569 height 35
click at [909, 72] on div at bounding box center [905, 73] width 13 height 16
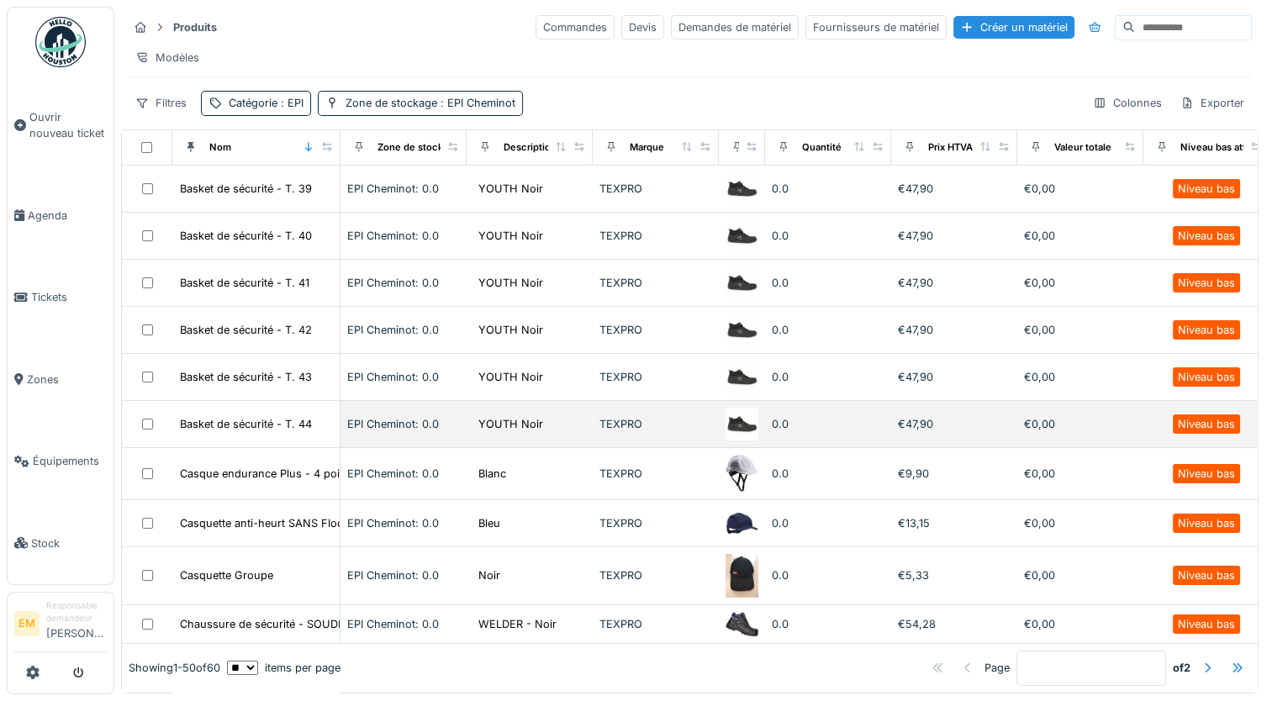
click at [403, 430] on span "EPI Cheminot: 0.0" at bounding box center [393, 424] width 92 height 13
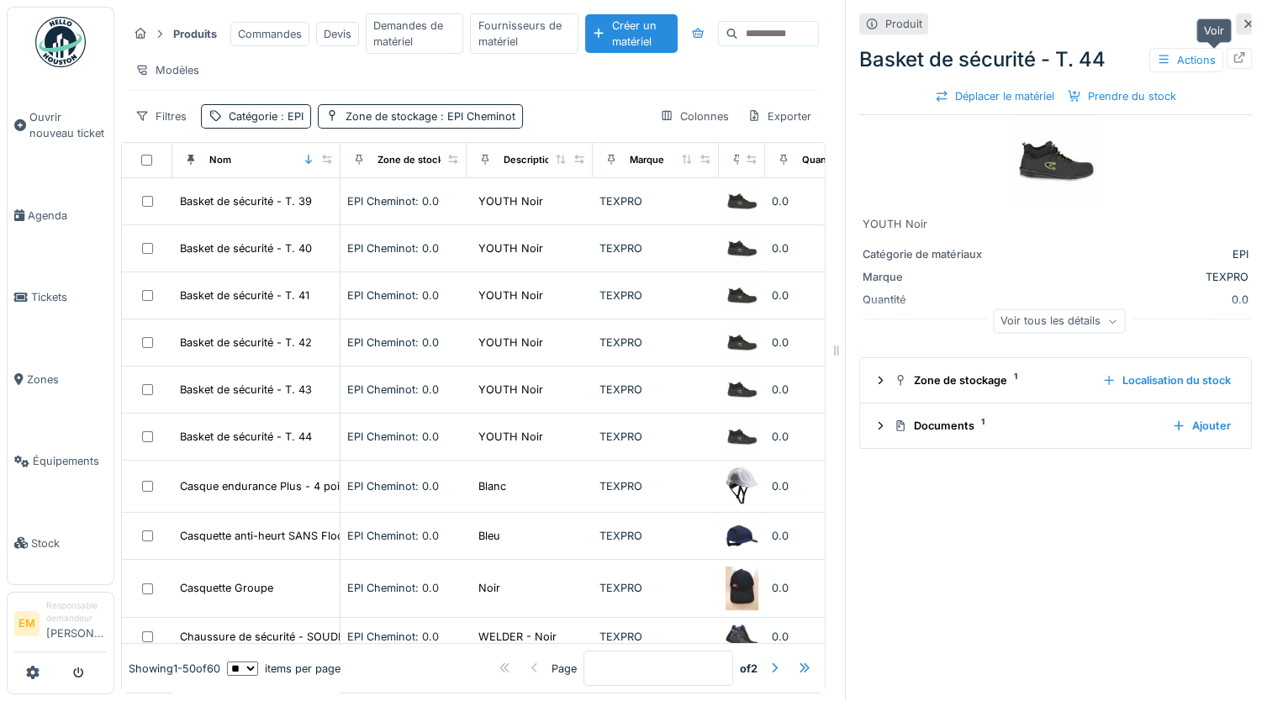
click at [1232, 66] on div at bounding box center [1238, 58] width 13 height 16
click at [1241, 24] on icon at bounding box center [1247, 23] width 13 height 11
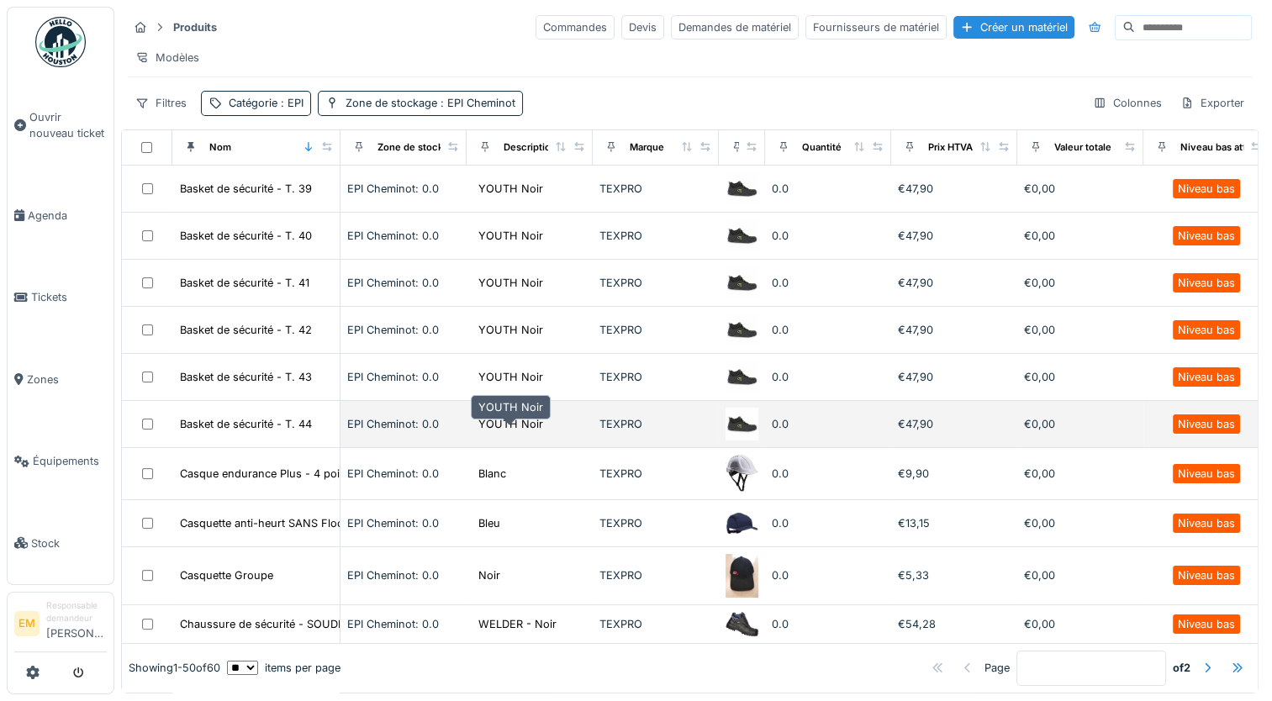
click at [521, 432] on div "YOUTH Noir" at bounding box center [510, 424] width 65 height 16
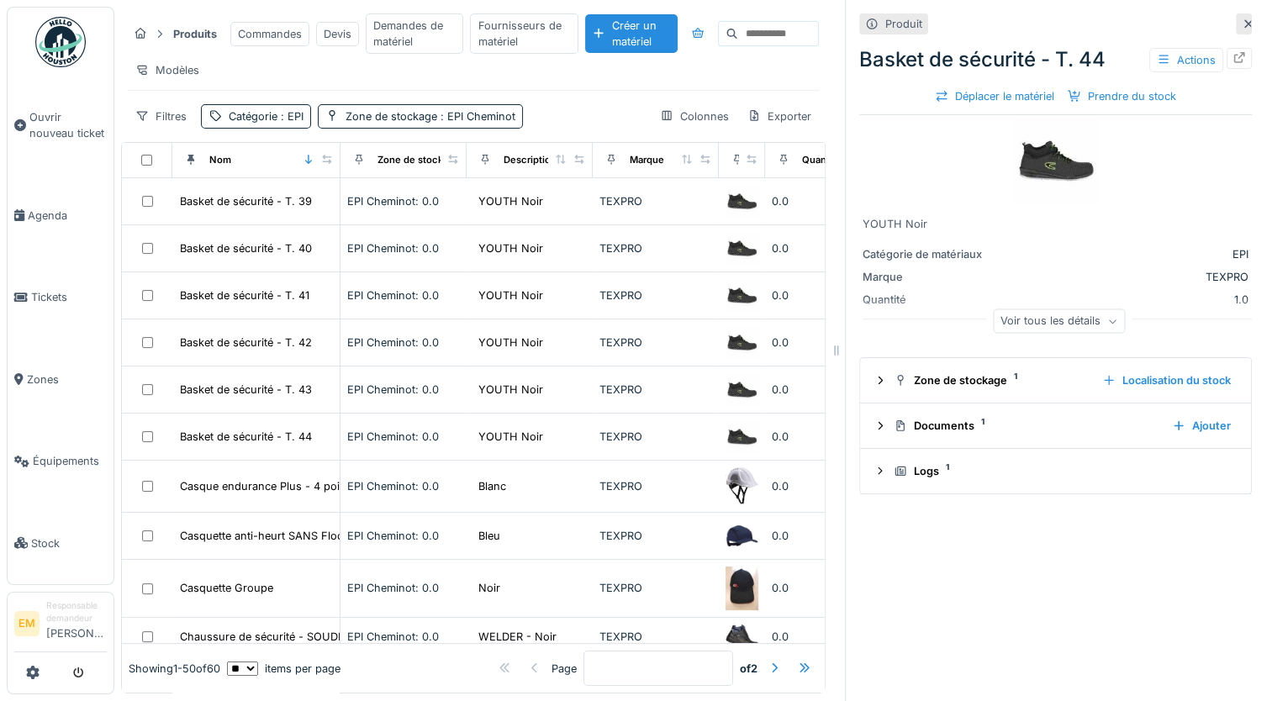
click at [1241, 24] on icon at bounding box center [1247, 23] width 13 height 11
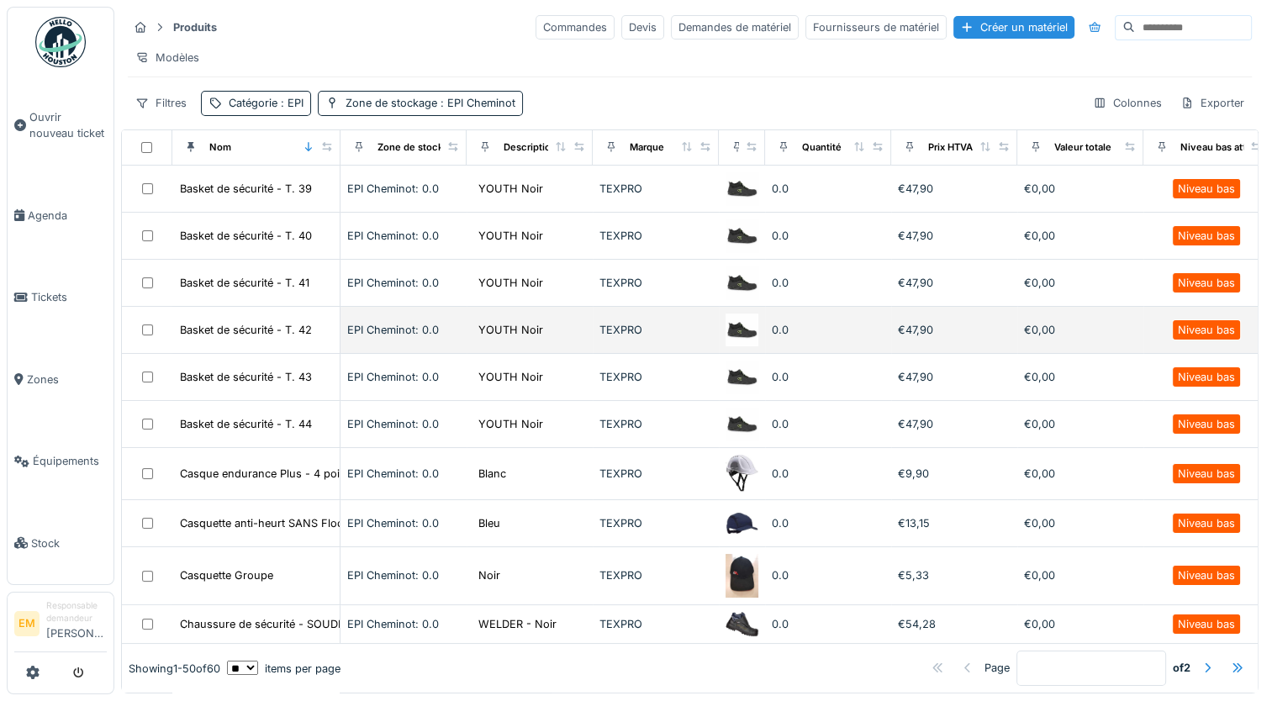
click at [402, 334] on span "EPI Cheminot: 0.0" at bounding box center [393, 330] width 92 height 13
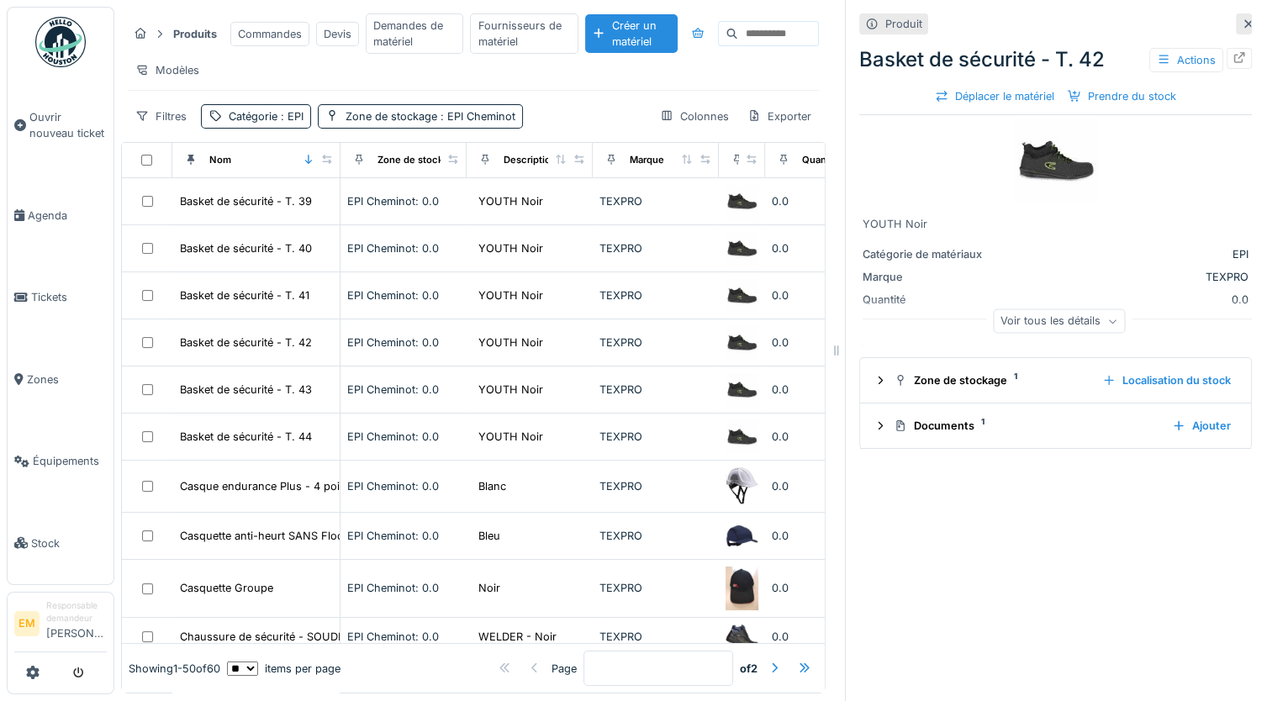
click at [1241, 26] on icon at bounding box center [1247, 23] width 13 height 11
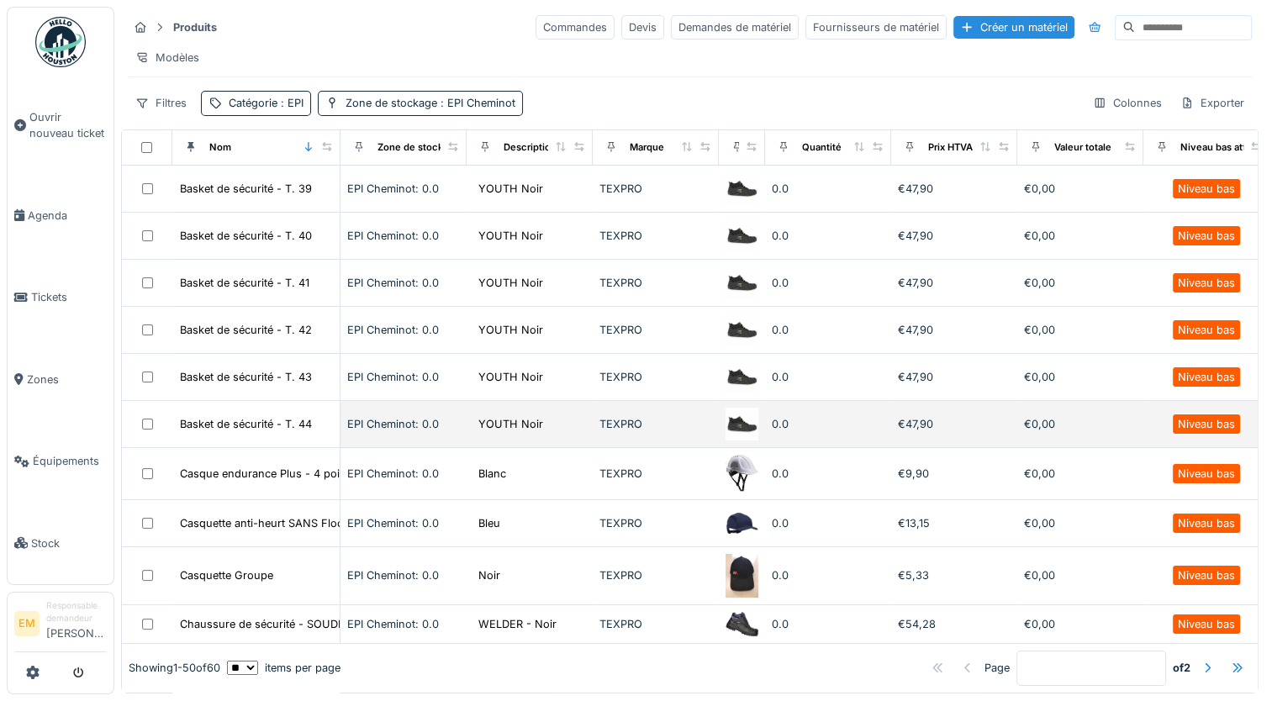
click at [397, 427] on span "EPI Cheminot: 0.0" at bounding box center [393, 424] width 92 height 13
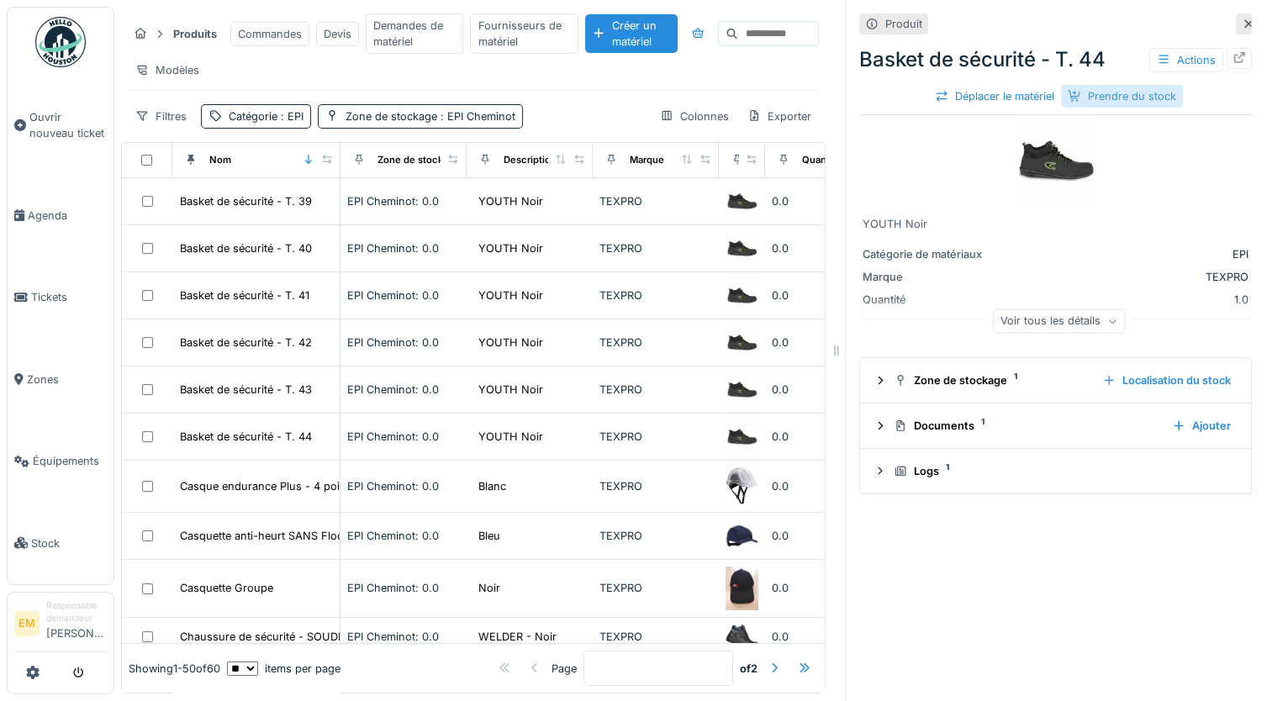
click at [1113, 98] on div "Prendre du stock" at bounding box center [1122, 96] width 122 height 23
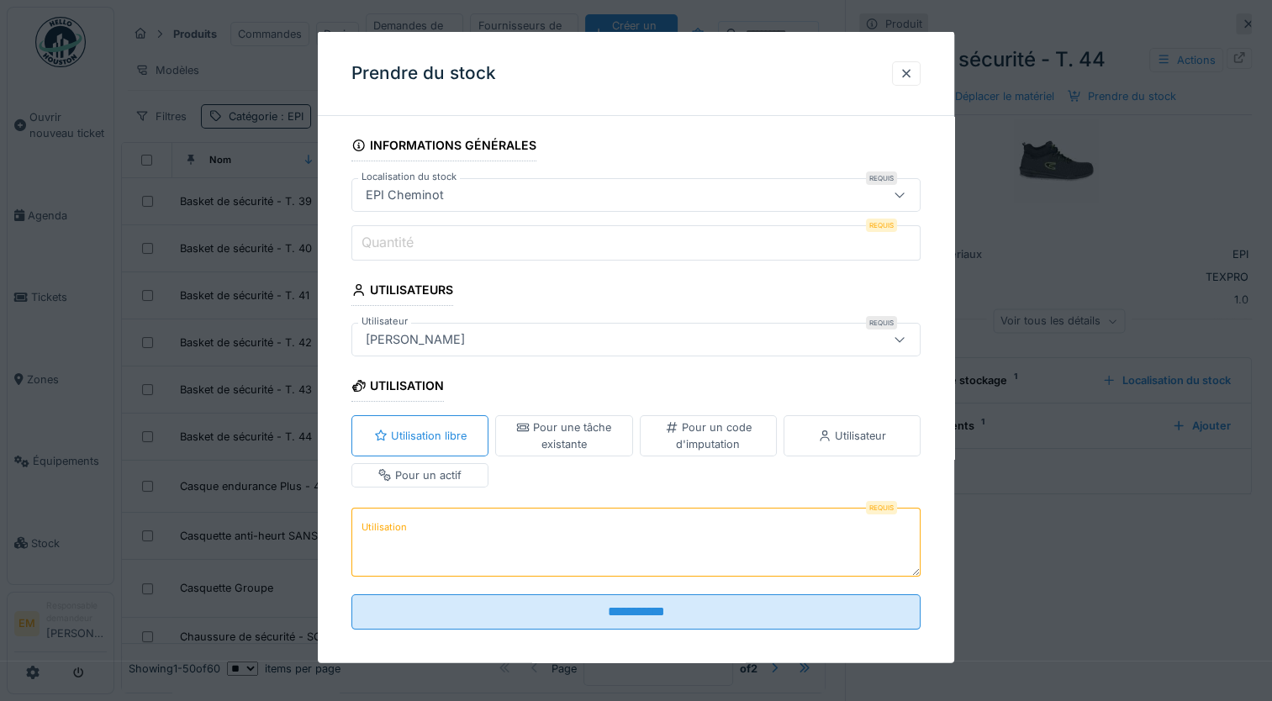
click at [407, 240] on label "Quantité" at bounding box center [387, 242] width 59 height 20
click at [407, 240] on input "Quantité" at bounding box center [635, 242] width 569 height 35
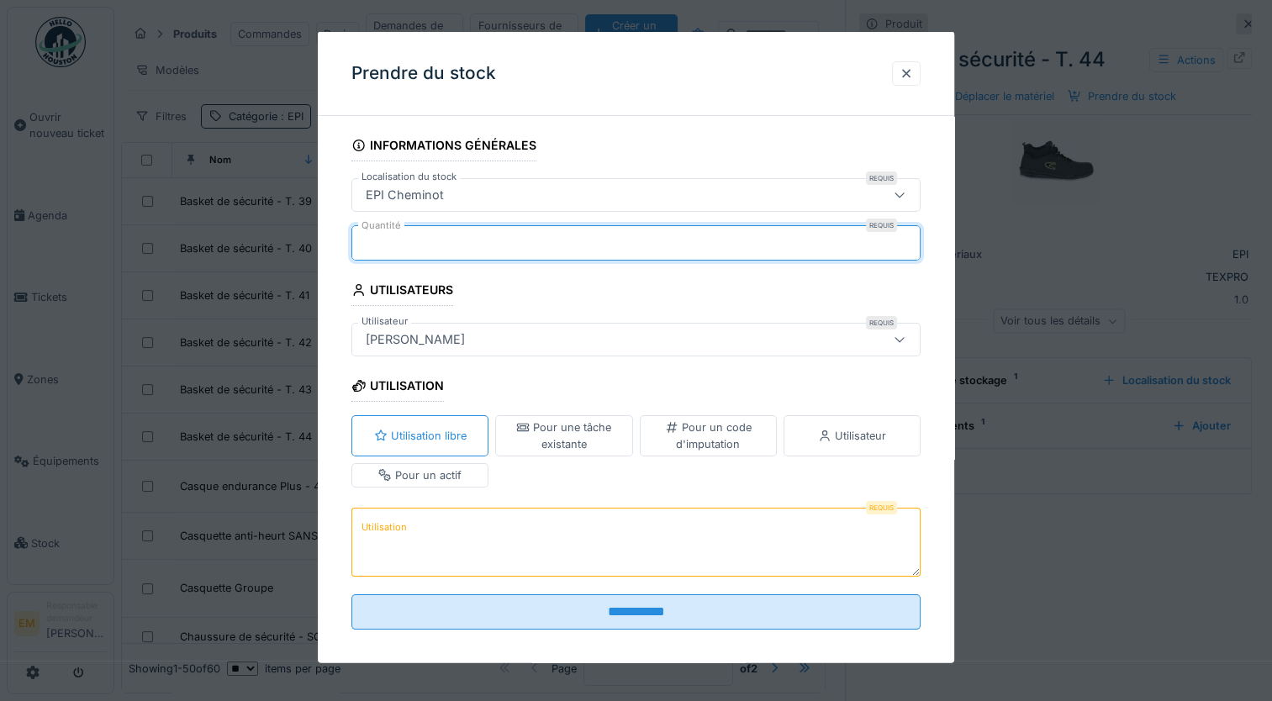
type input "*"
click at [849, 440] on div "Utilisateur" at bounding box center [852, 435] width 68 height 16
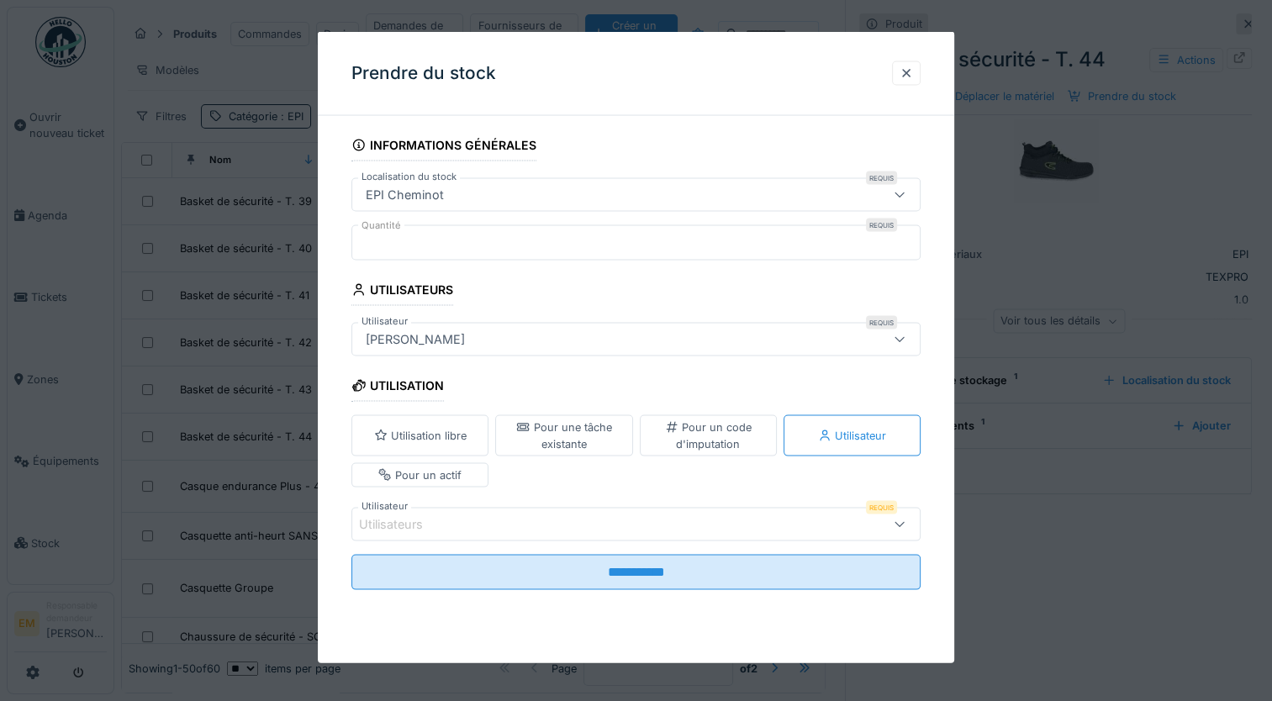
click at [666, 526] on div "Utilisateurs" at bounding box center [601, 523] width 485 height 18
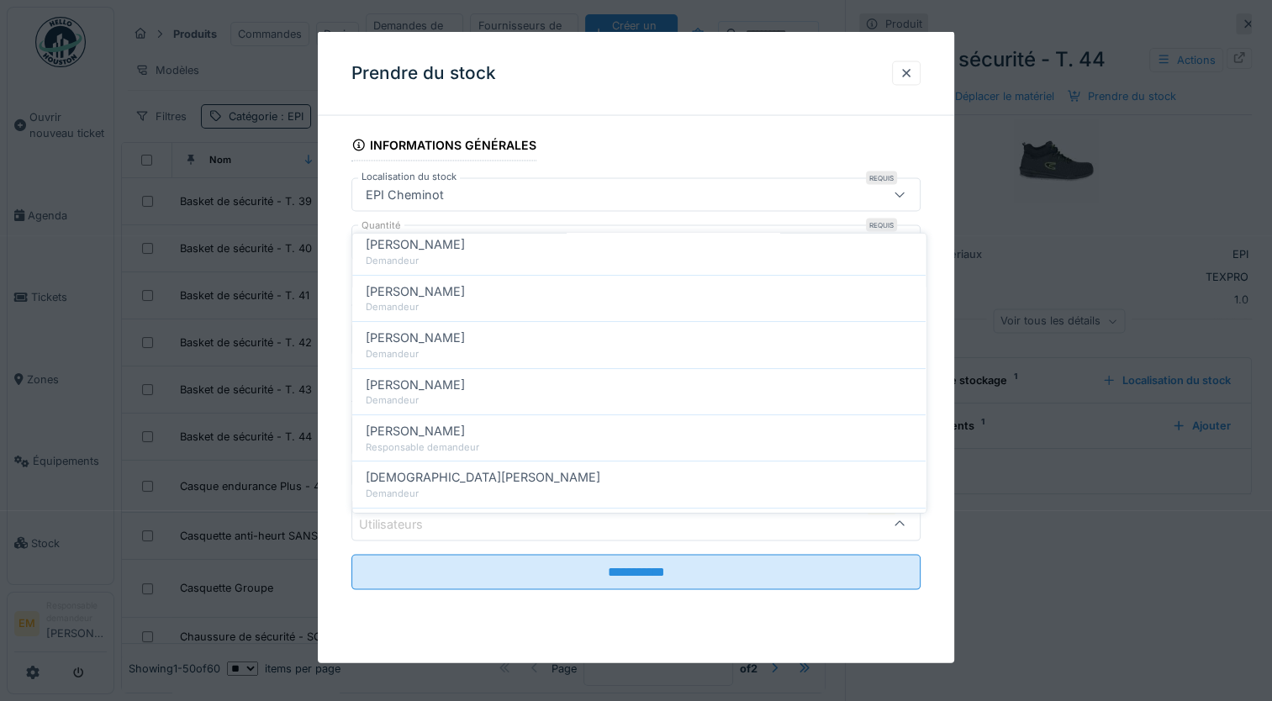
scroll to position [794, 0]
click at [638, 460] on div "En charger plus…" at bounding box center [638, 473] width 573 height 27
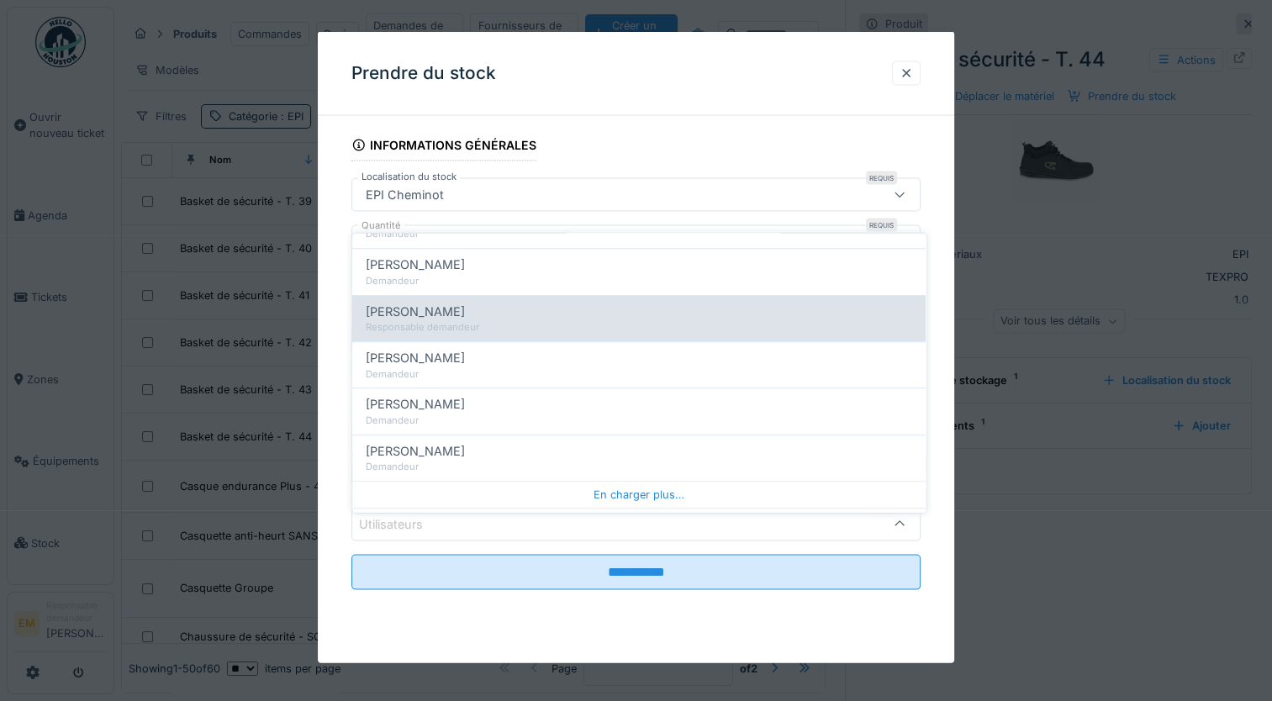
scroll to position [1722, 0]
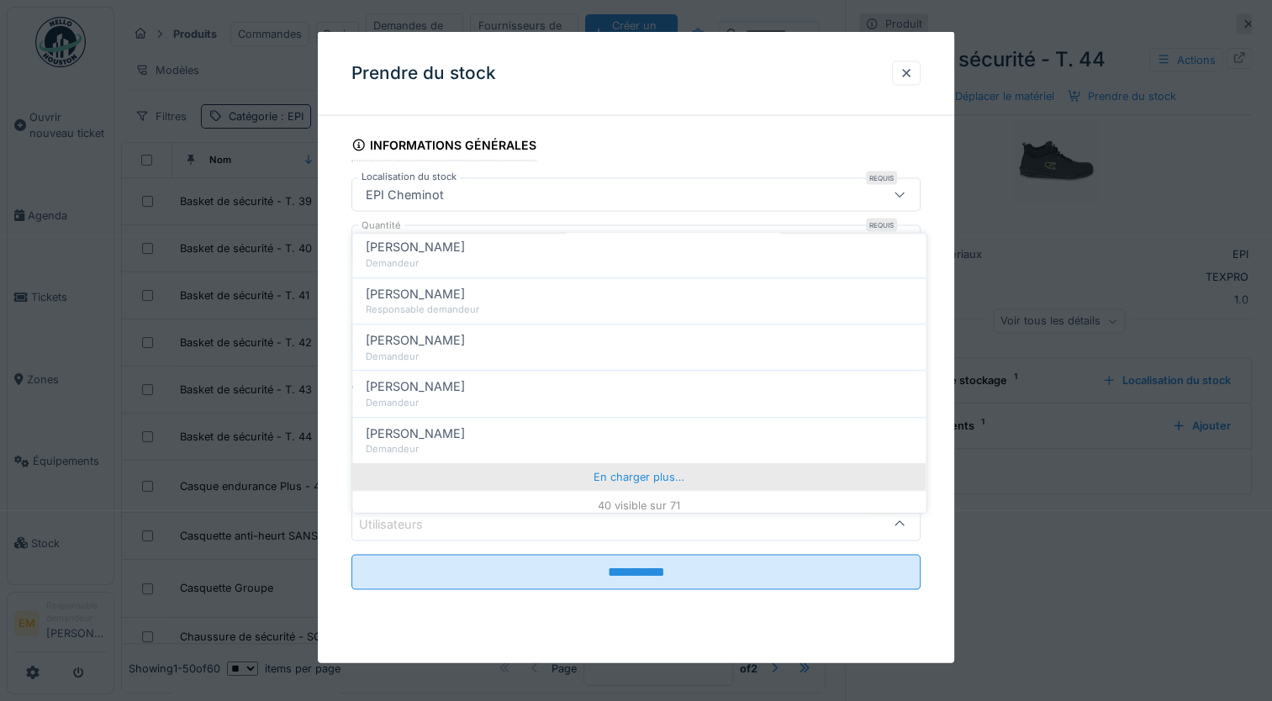
click at [637, 463] on div "En charger plus…" at bounding box center [638, 476] width 573 height 27
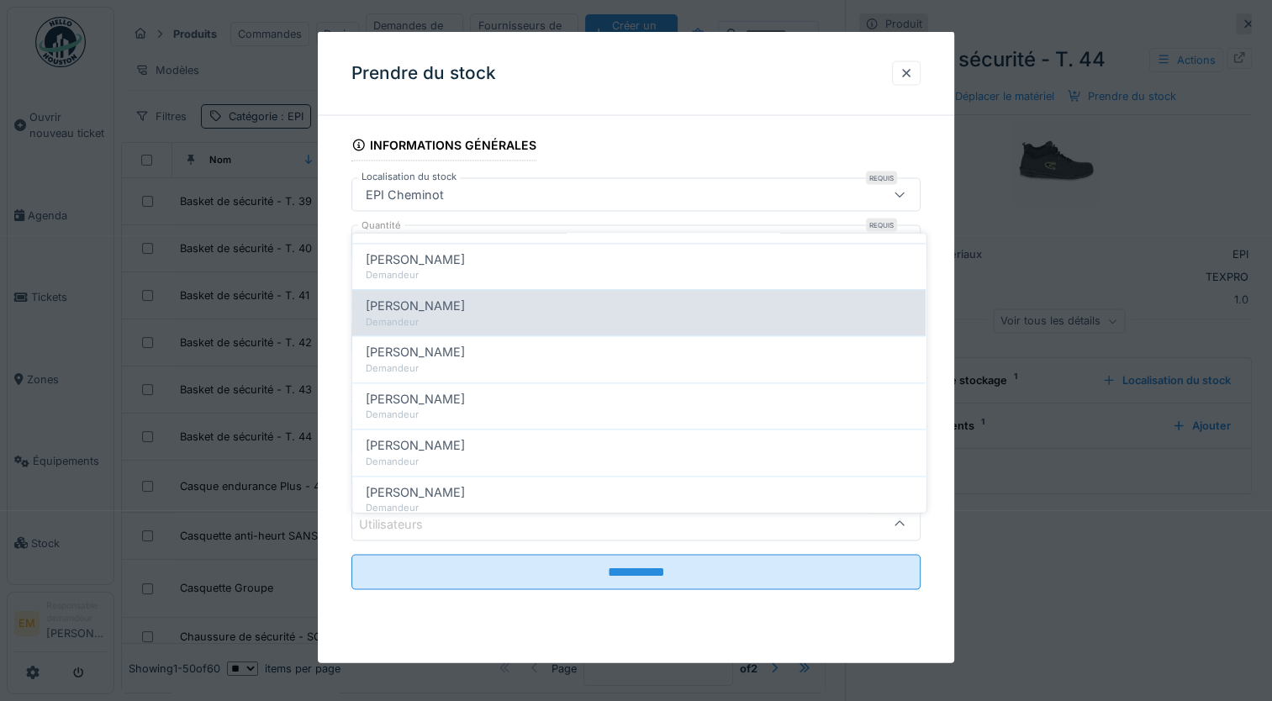
scroll to position [2314, 0]
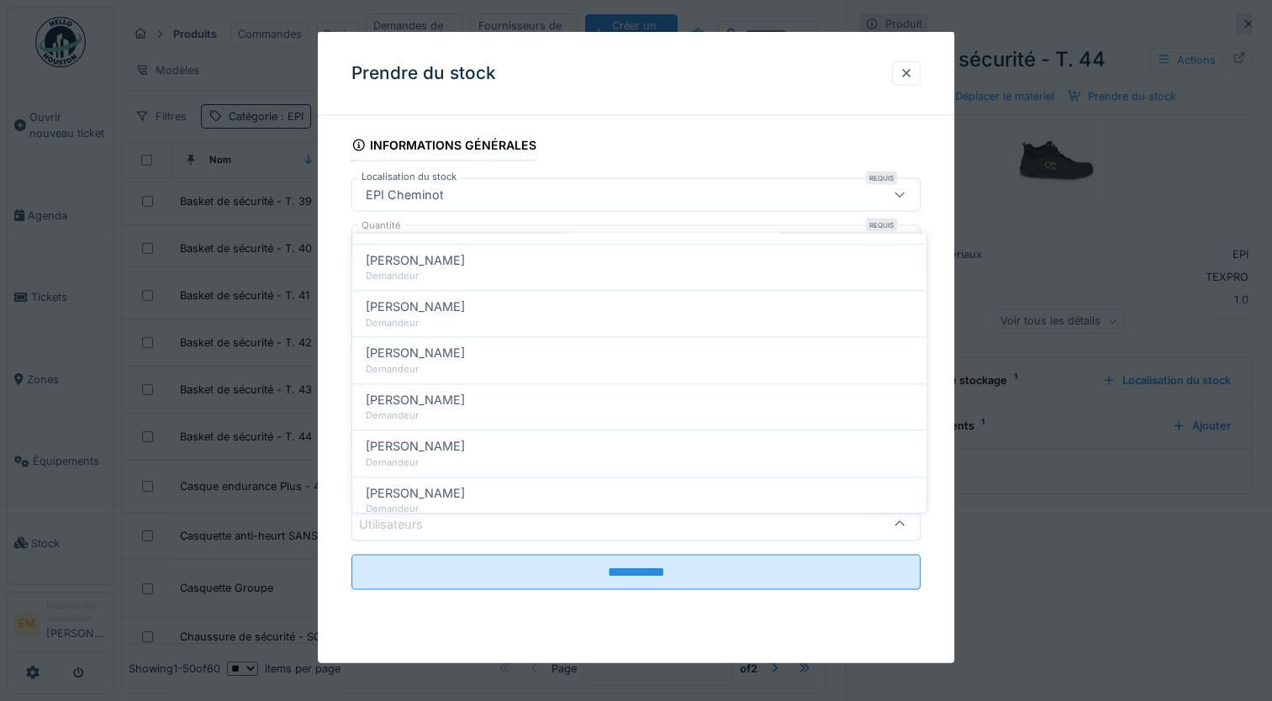
click at [613, 526] on div "Utilisateurs" at bounding box center [601, 523] width 485 height 18
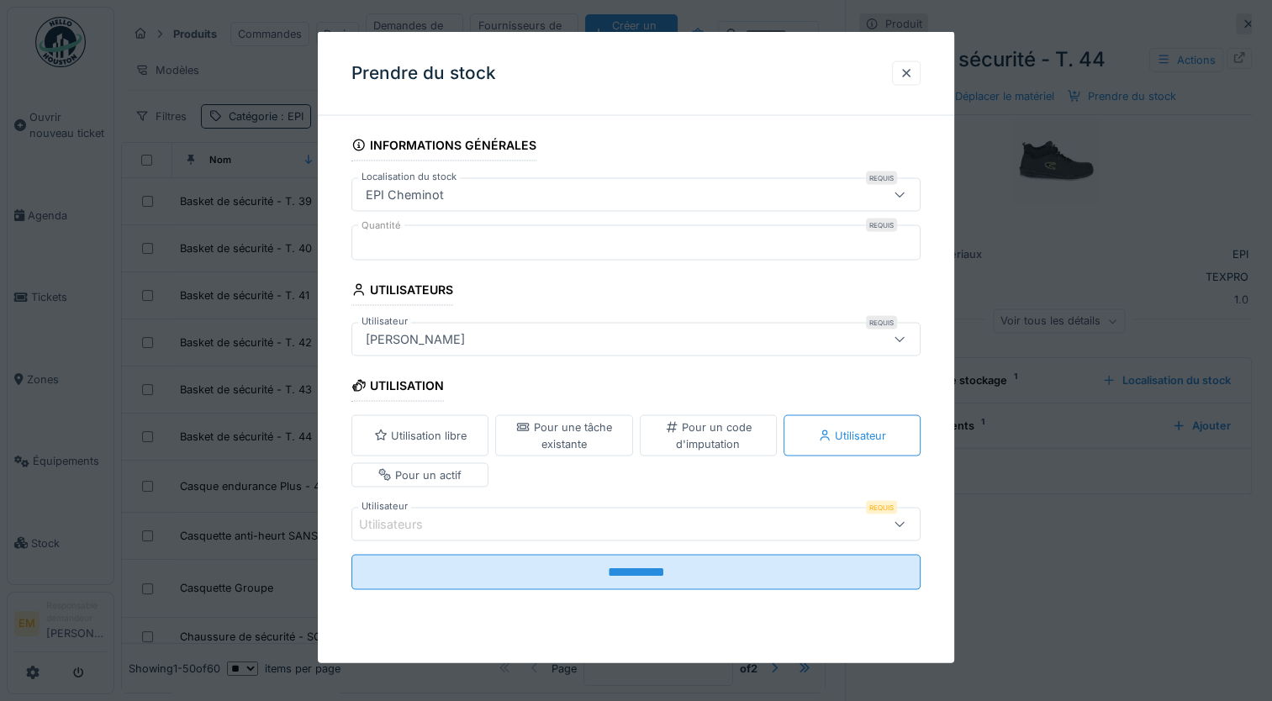
click at [596, 522] on div "Utilisateurs" at bounding box center [601, 523] width 485 height 18
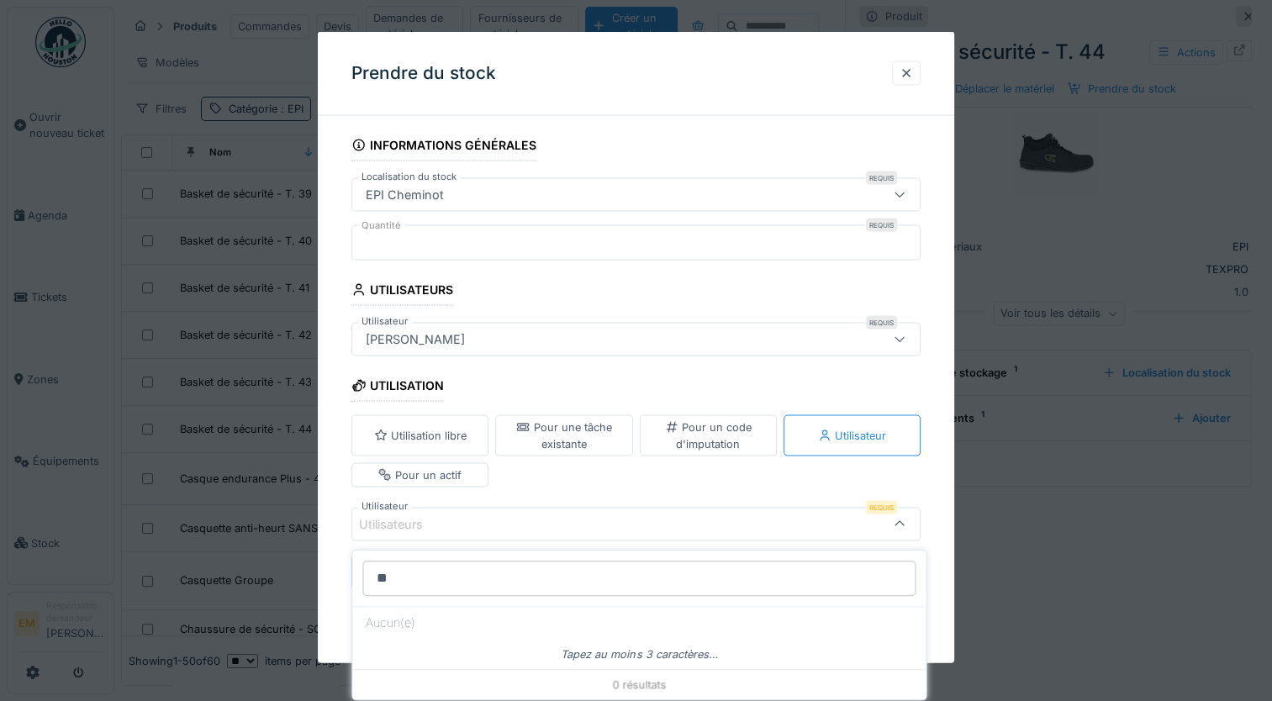
type input "*"
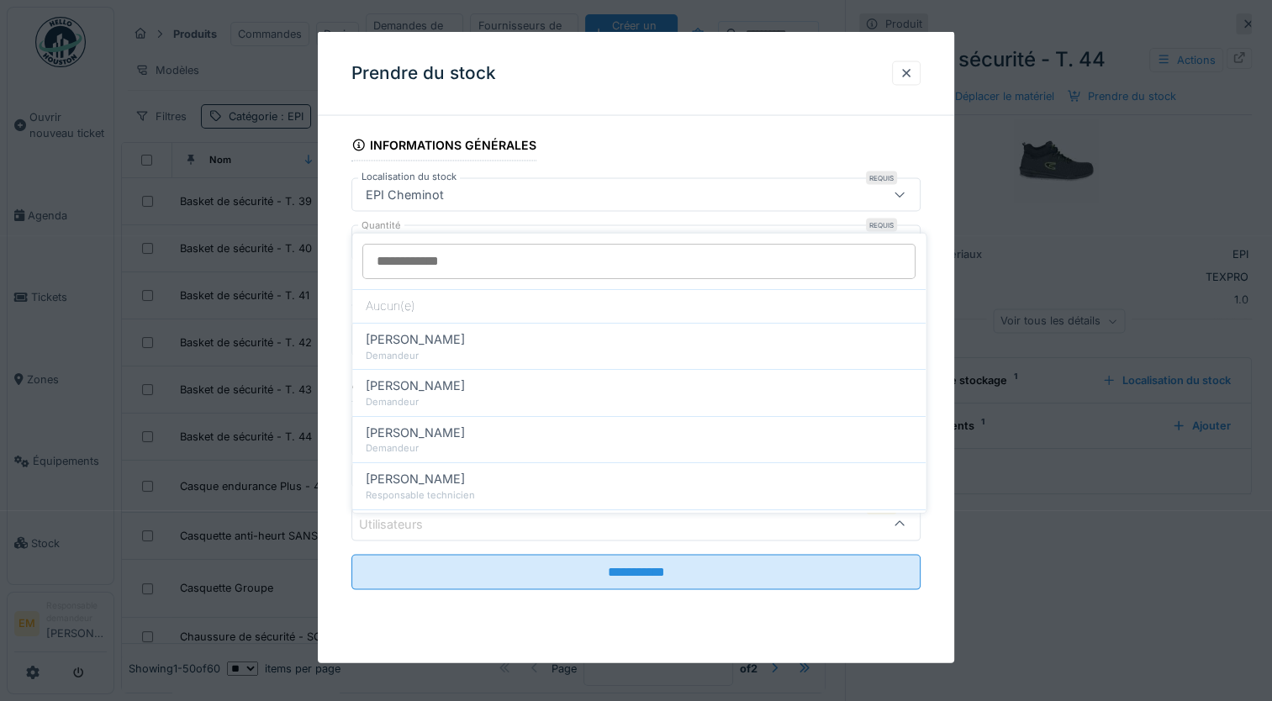
click at [503, 247] on input "Utilisateur" at bounding box center [638, 261] width 553 height 35
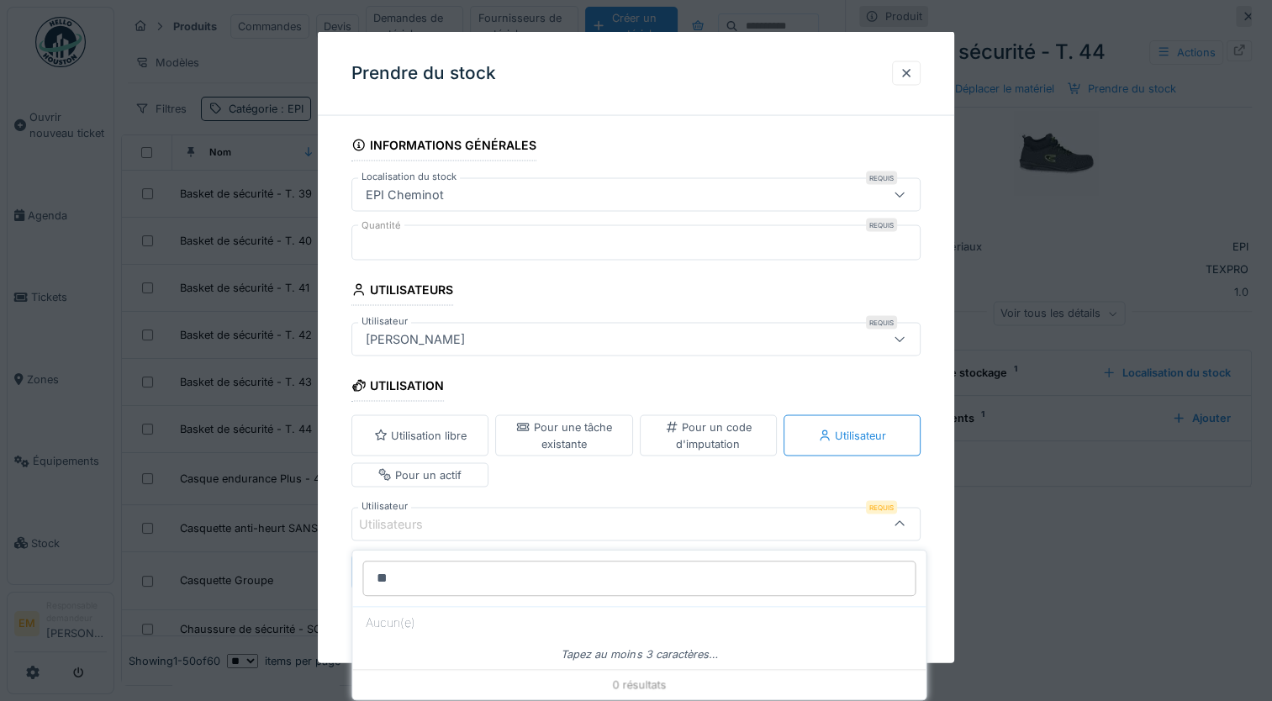
type input "*"
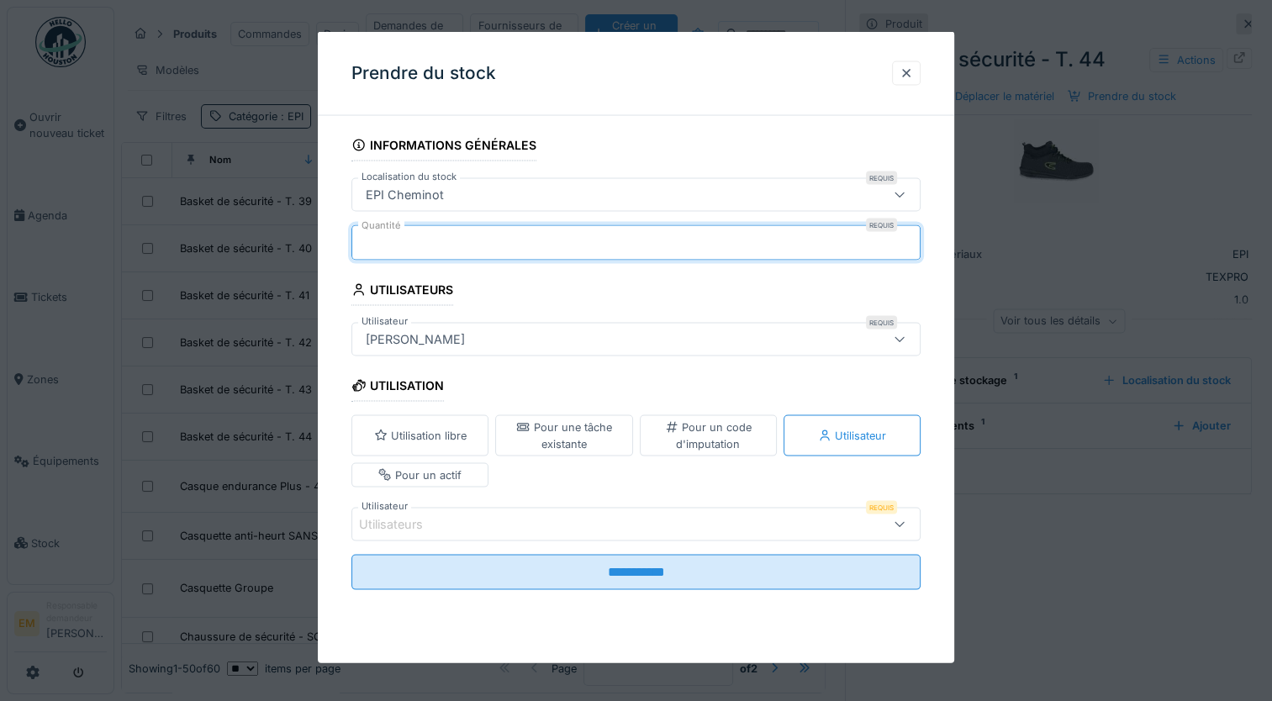
click at [624, 255] on input "*" at bounding box center [635, 242] width 569 height 35
click at [626, 523] on div "Utilisateurs" at bounding box center [601, 523] width 485 height 18
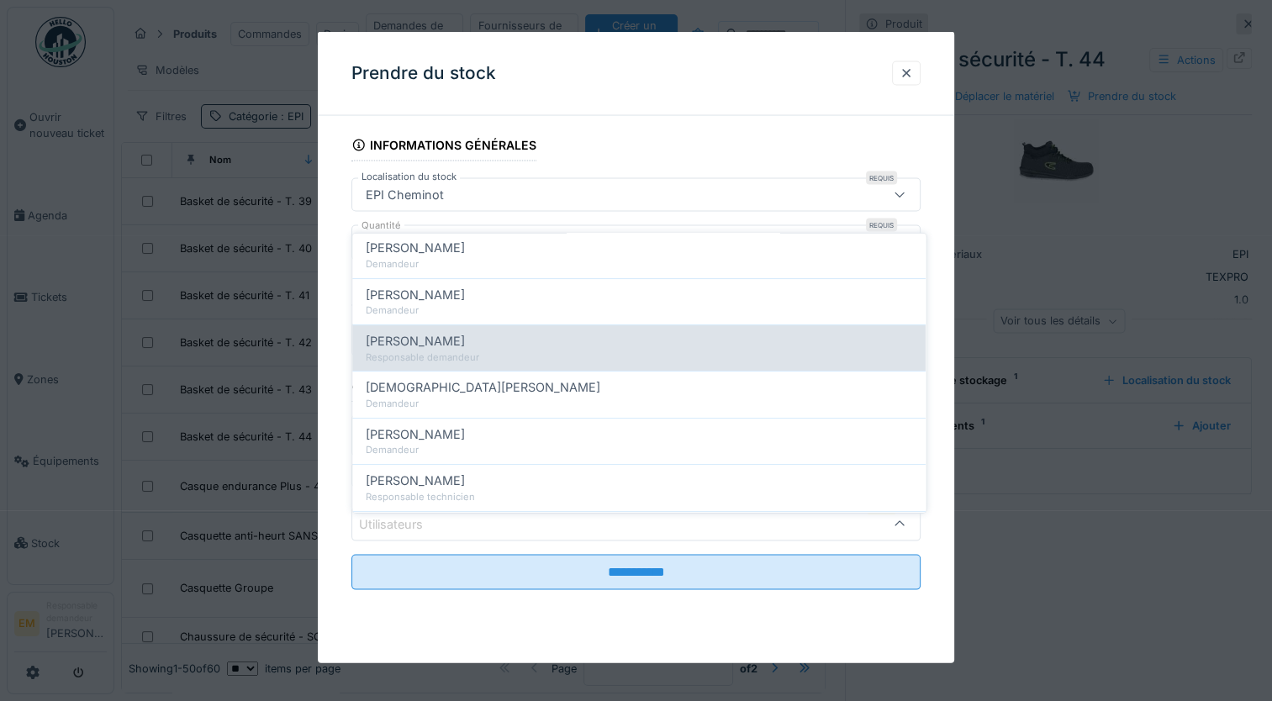
scroll to position [504, 0]
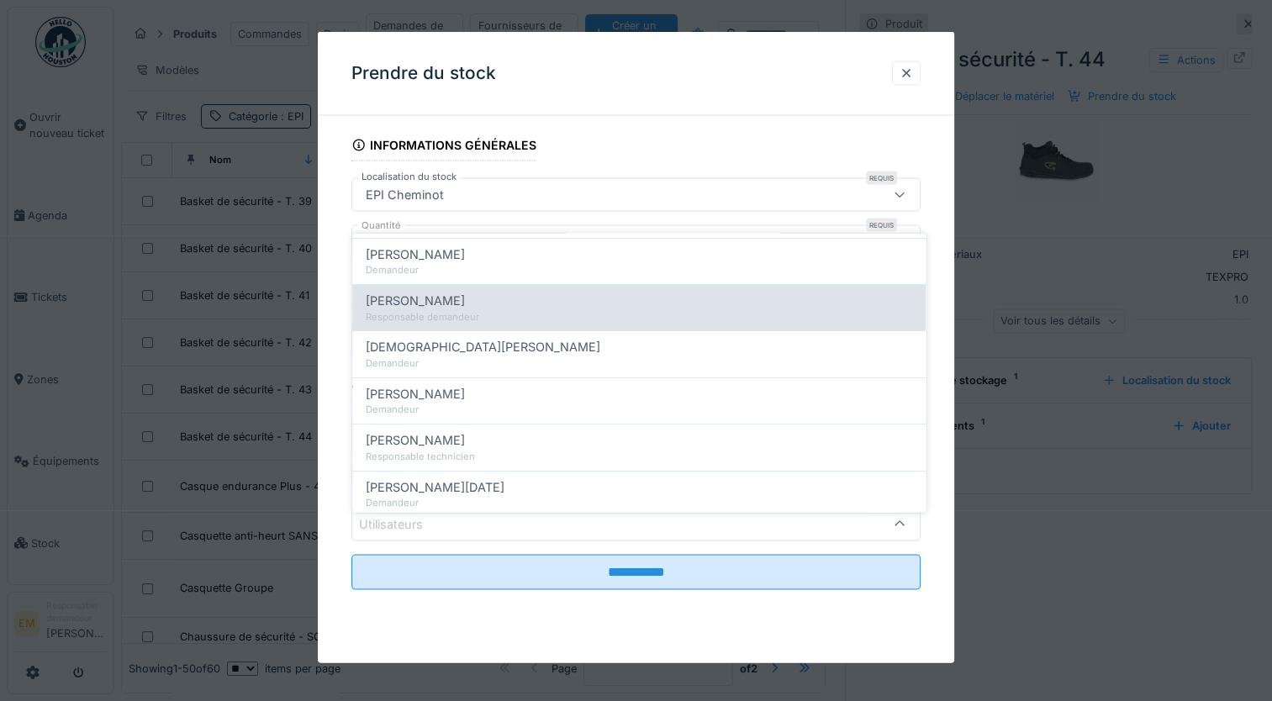
click at [450, 292] on span "Charlotte Bastien" at bounding box center [415, 301] width 99 height 18
type input "*****"
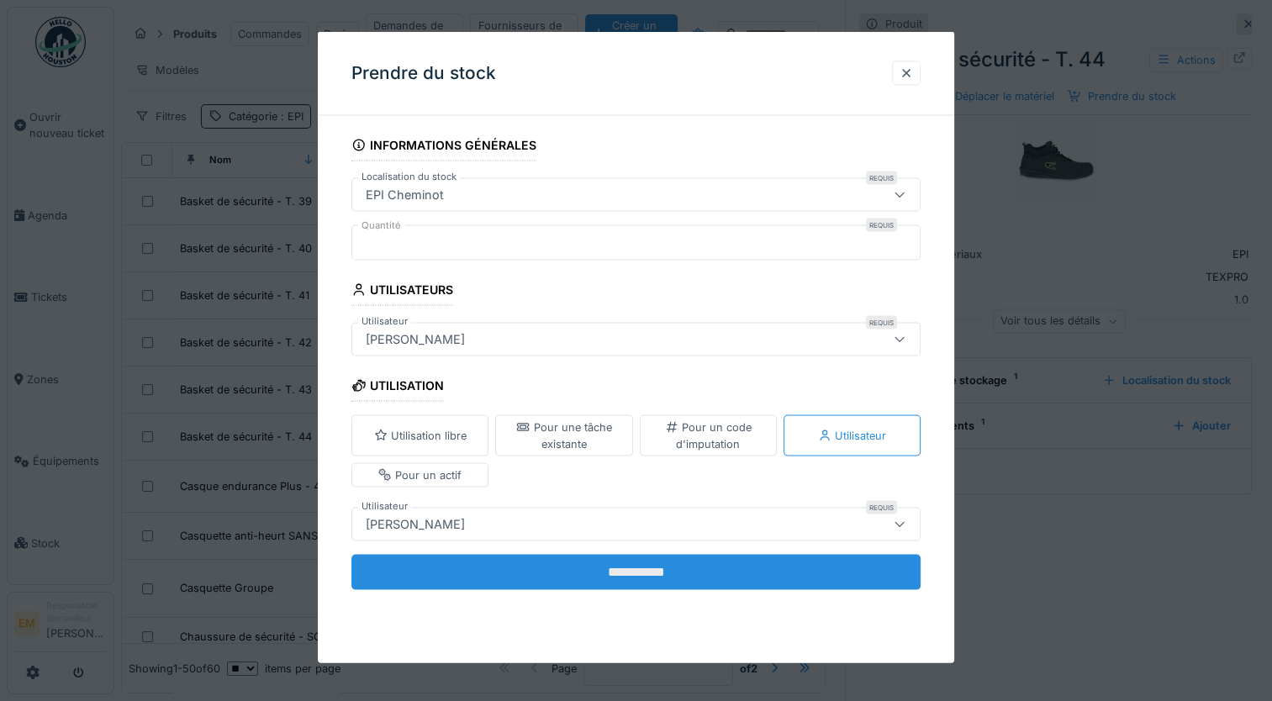
click at [641, 571] on input "**********" at bounding box center [635, 571] width 569 height 35
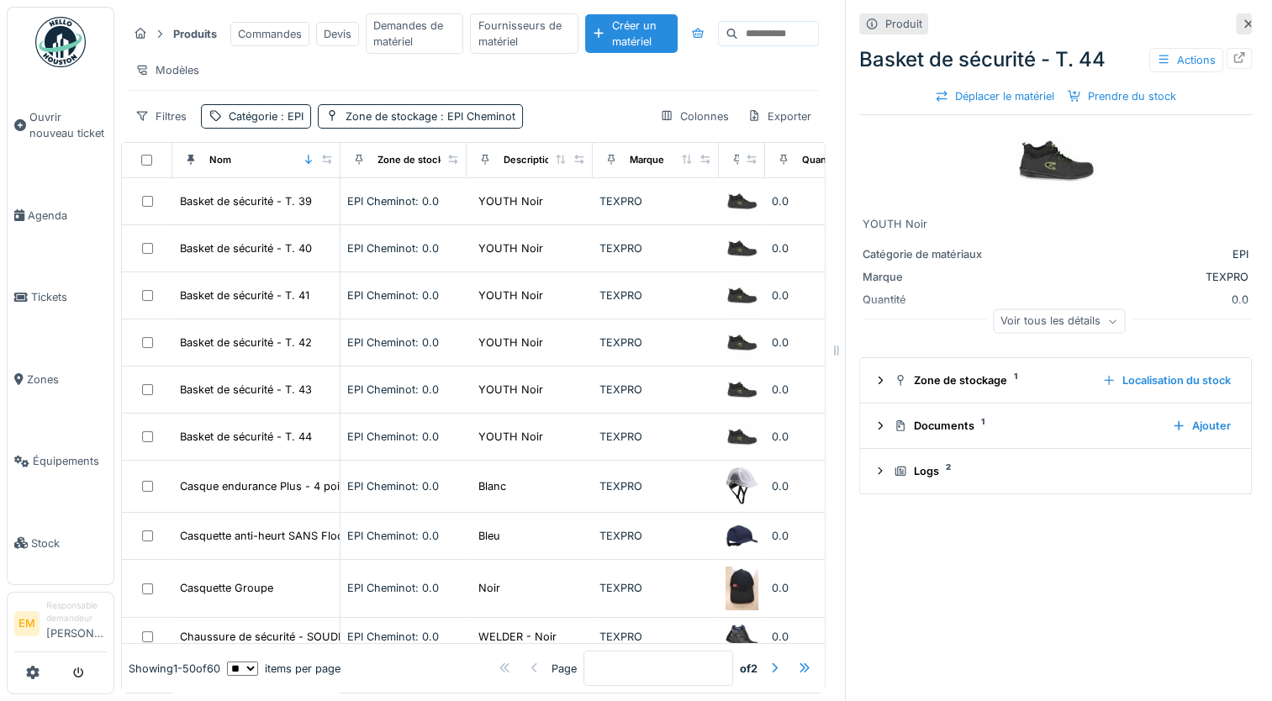
click at [1241, 18] on icon at bounding box center [1247, 23] width 13 height 11
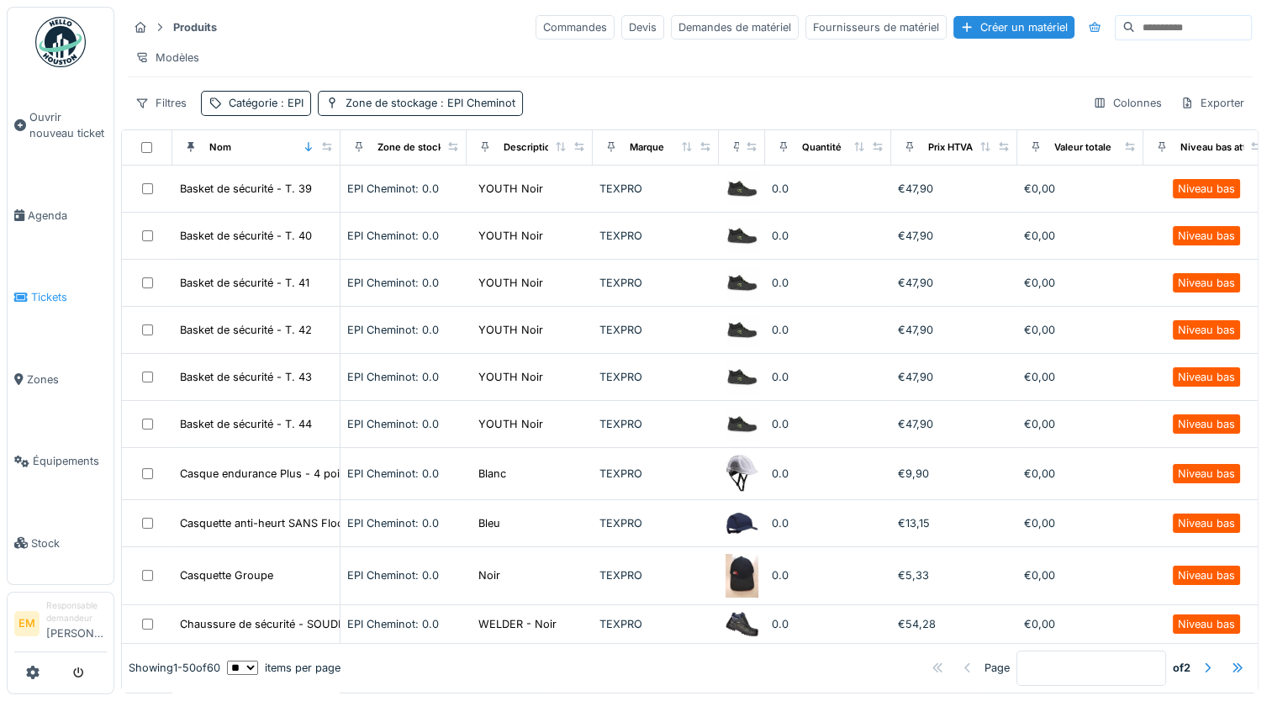
click at [40, 291] on span "Tickets" at bounding box center [69, 297] width 76 height 16
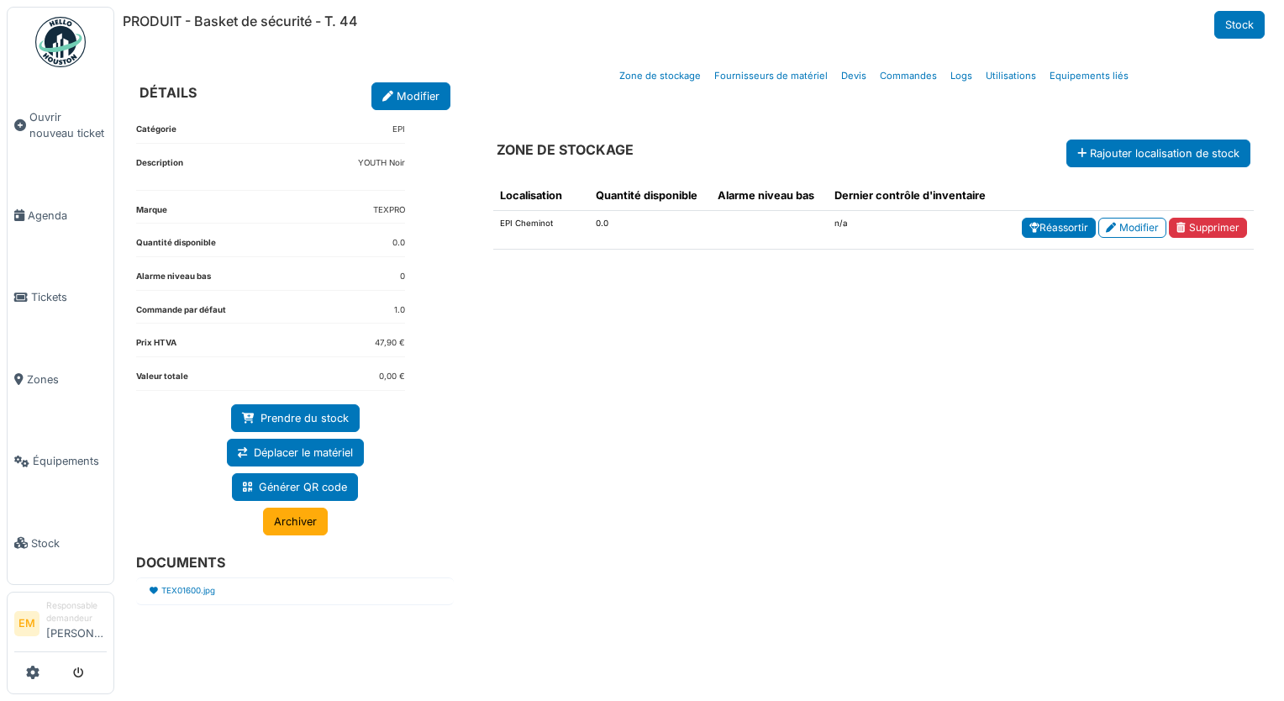
click at [1061, 227] on link "Réassortir" at bounding box center [1059, 228] width 74 height 20
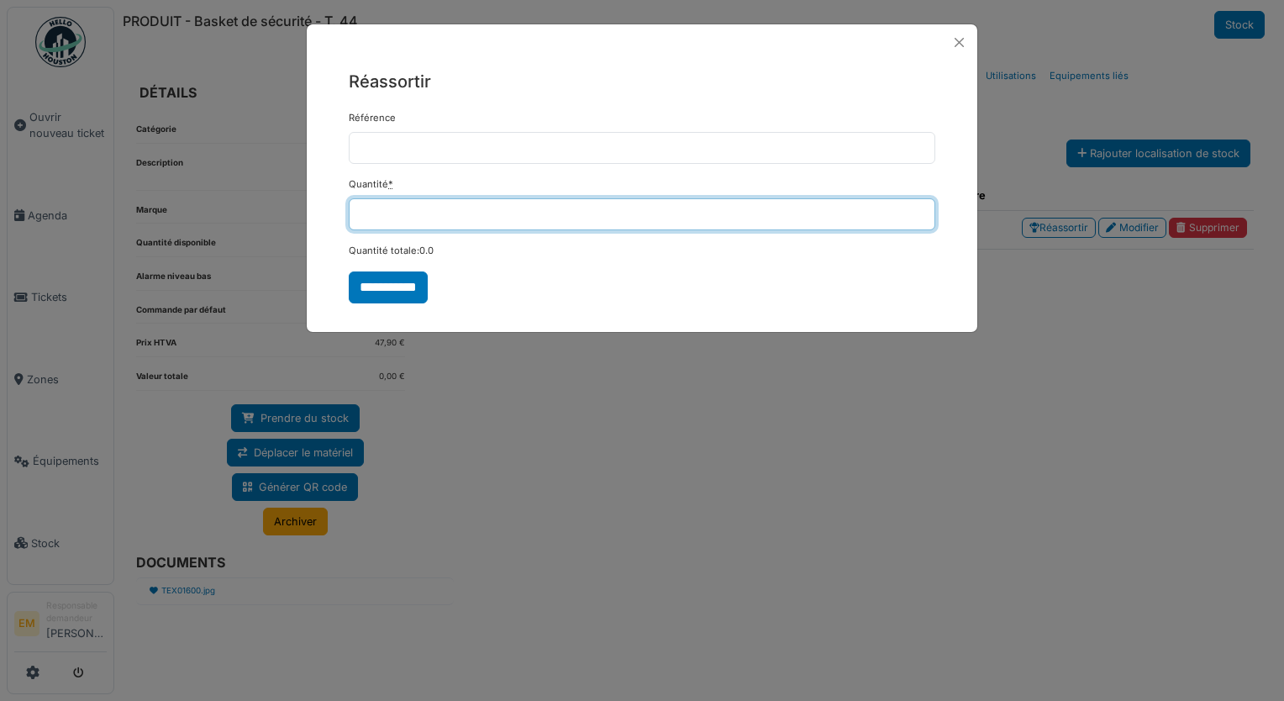
click at [388, 207] on input "*" at bounding box center [642, 214] width 587 height 32
type input "*"
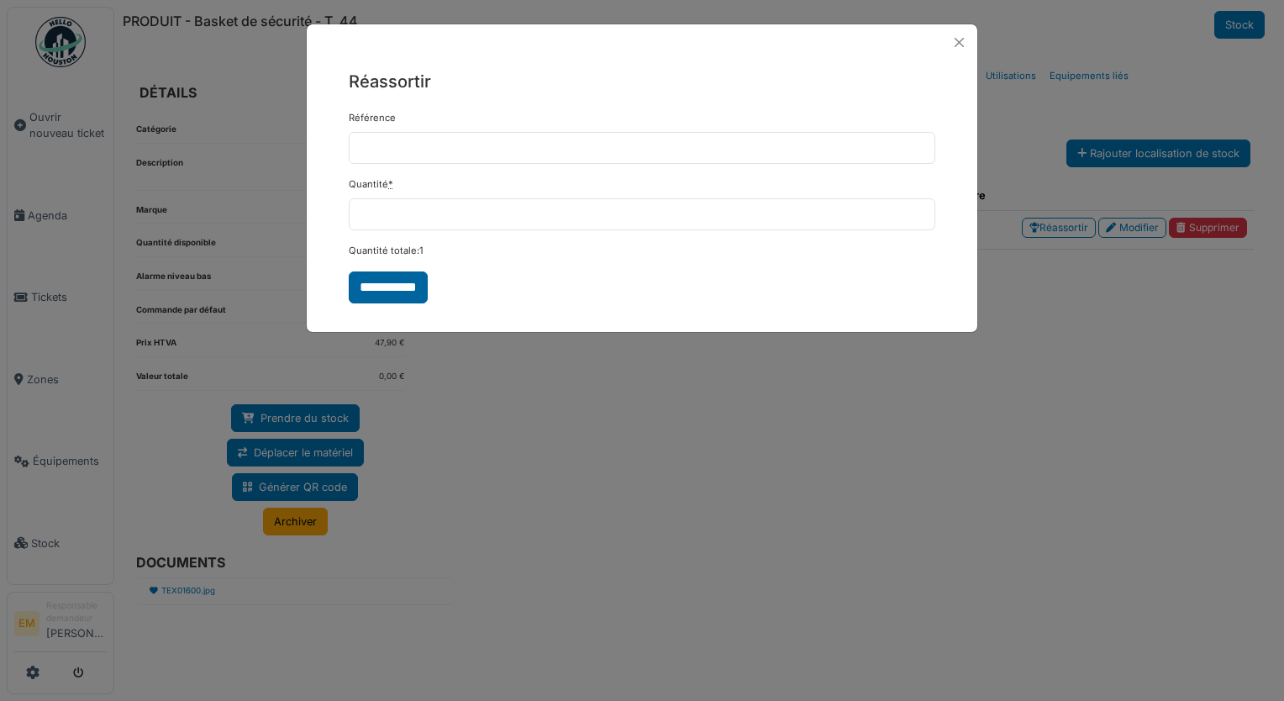
click at [412, 285] on input "**********" at bounding box center [388, 287] width 79 height 32
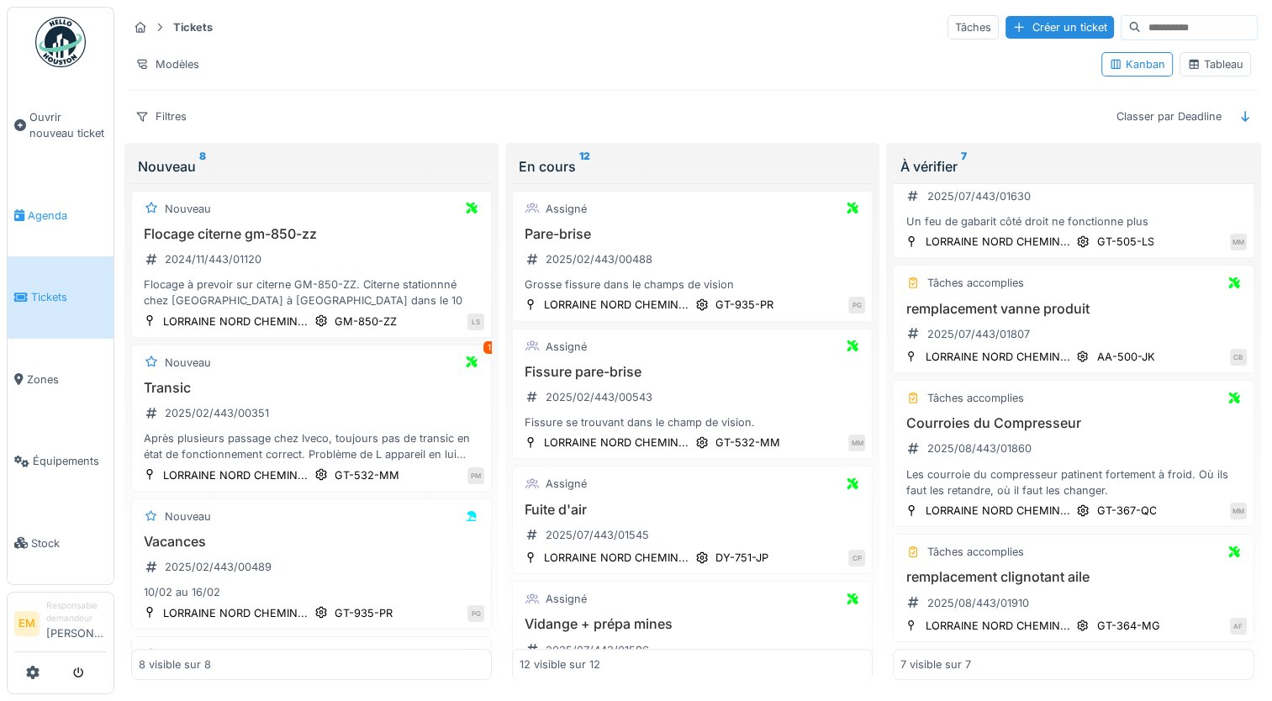
click at [34, 208] on span "Agenda" at bounding box center [67, 216] width 79 height 16
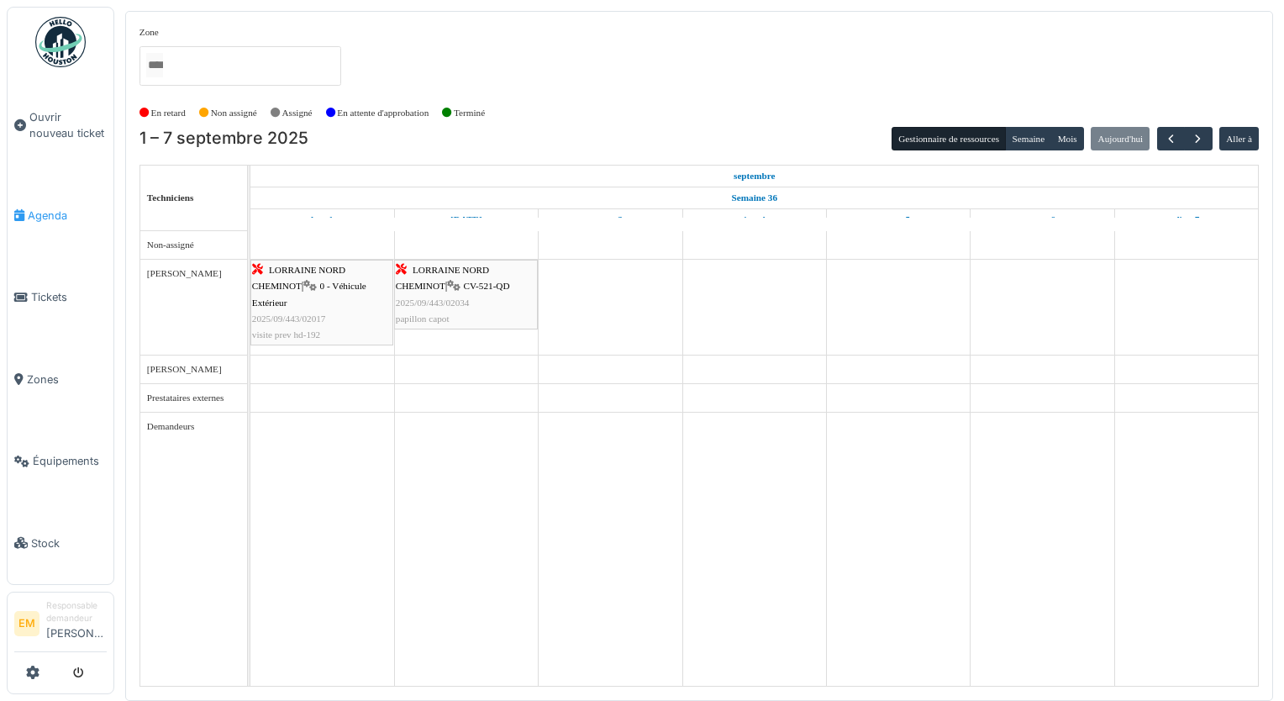
click at [53, 216] on span "Agenda" at bounding box center [67, 216] width 79 height 16
click at [61, 136] on span "Ouvrir nouveau ticket" at bounding box center [67, 125] width 77 height 32
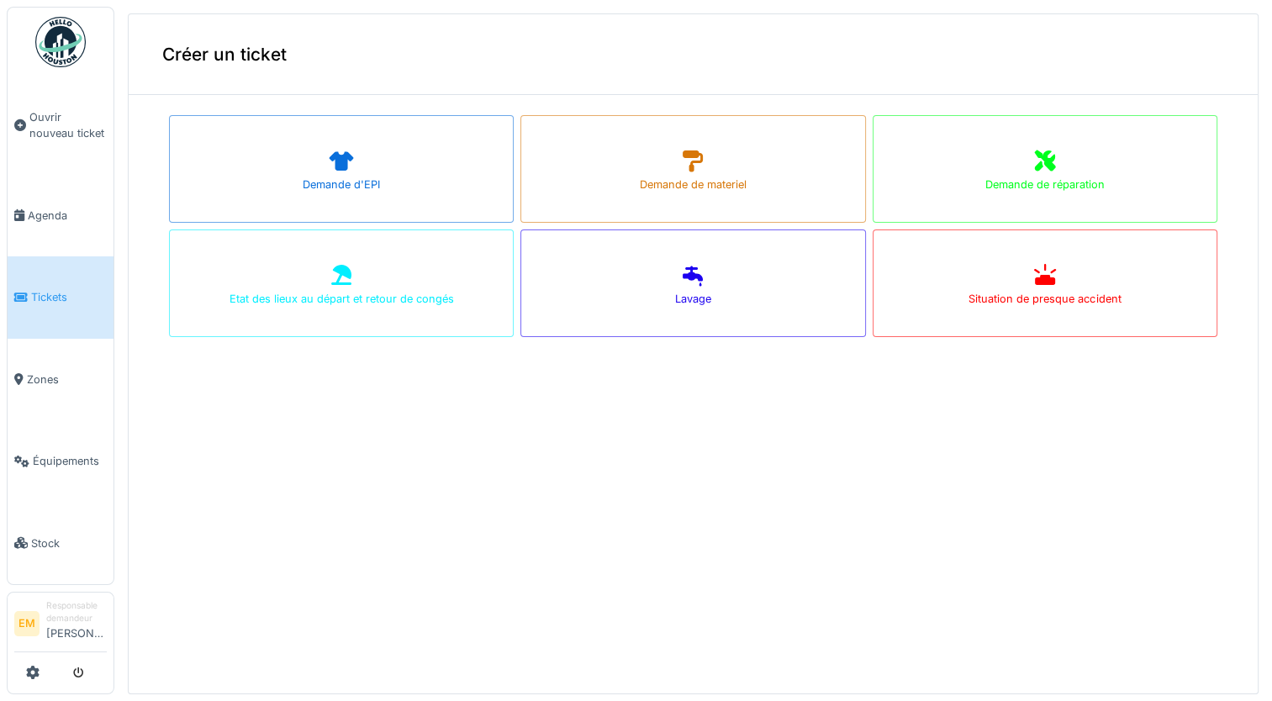
click at [571, 424] on div "Créer un ticket Demande d'EPI Demande de materiel Demande de réparation Etat de…" at bounding box center [693, 353] width 1130 height 681
click at [55, 126] on span "Ouvrir nouveau ticket" at bounding box center [67, 125] width 77 height 32
click at [50, 535] on span "Stock" at bounding box center [69, 543] width 76 height 16
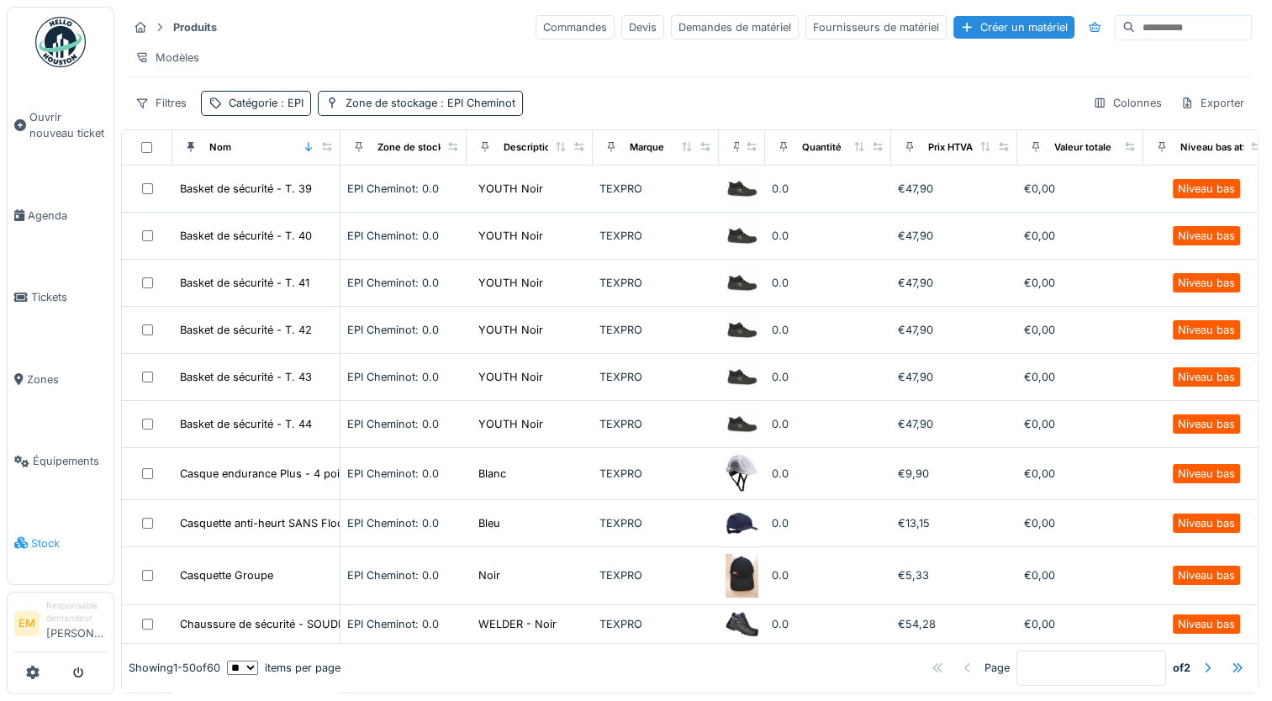
click at [46, 535] on span "Stock" at bounding box center [69, 543] width 76 height 16
click at [1188, 115] on div "Exporter" at bounding box center [1211, 103] width 79 height 24
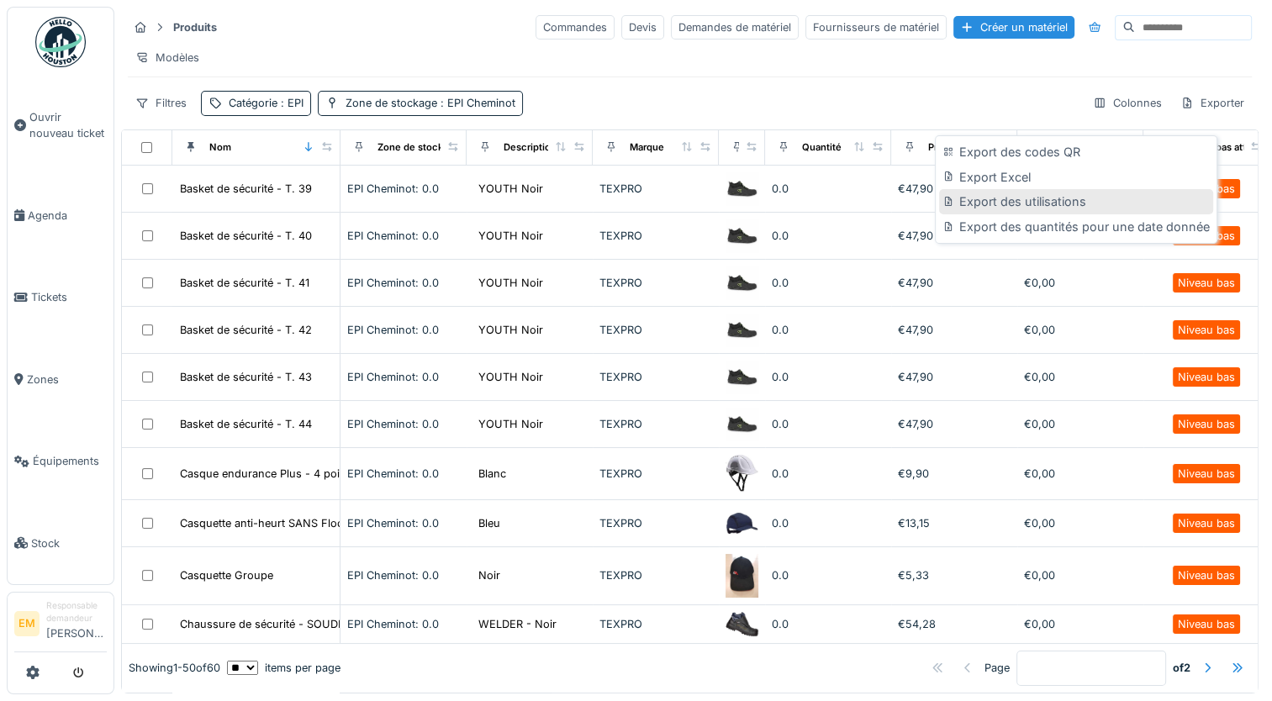
click at [983, 207] on div "Export des utilisations" at bounding box center [1075, 201] width 273 height 25
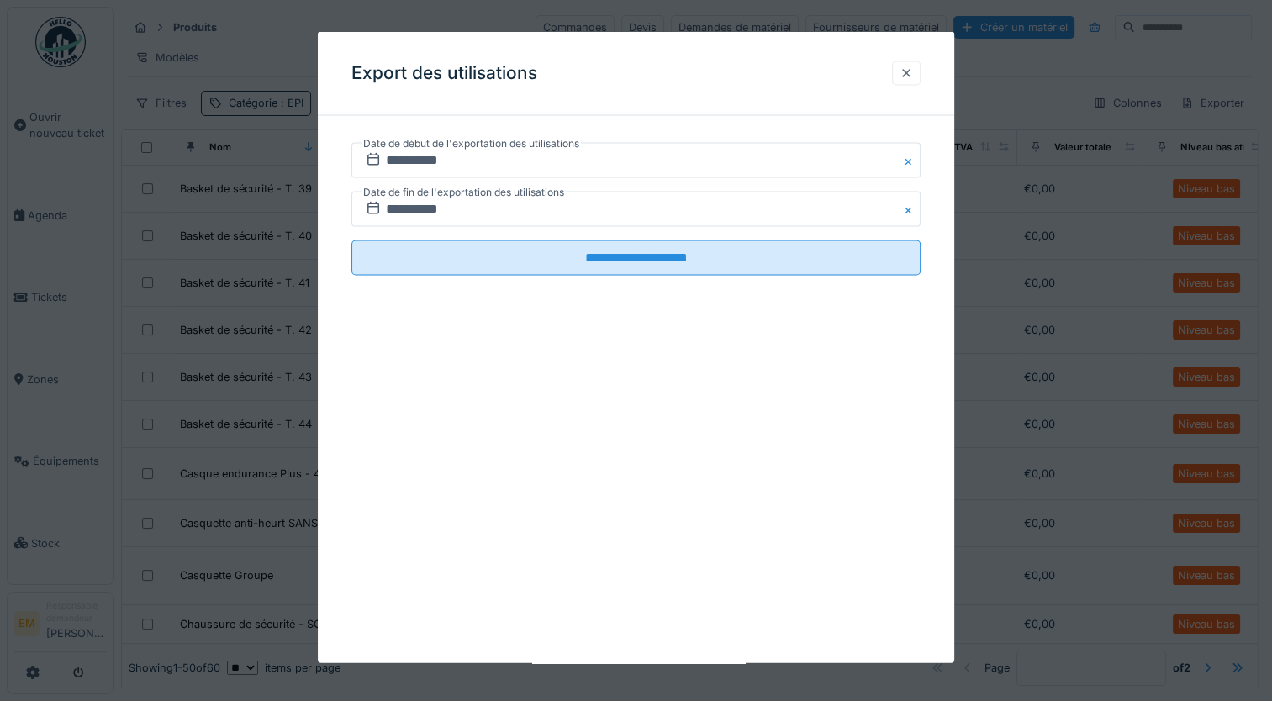
click at [910, 74] on div at bounding box center [905, 73] width 13 height 16
